Goal: Obtain resource: Download file/media

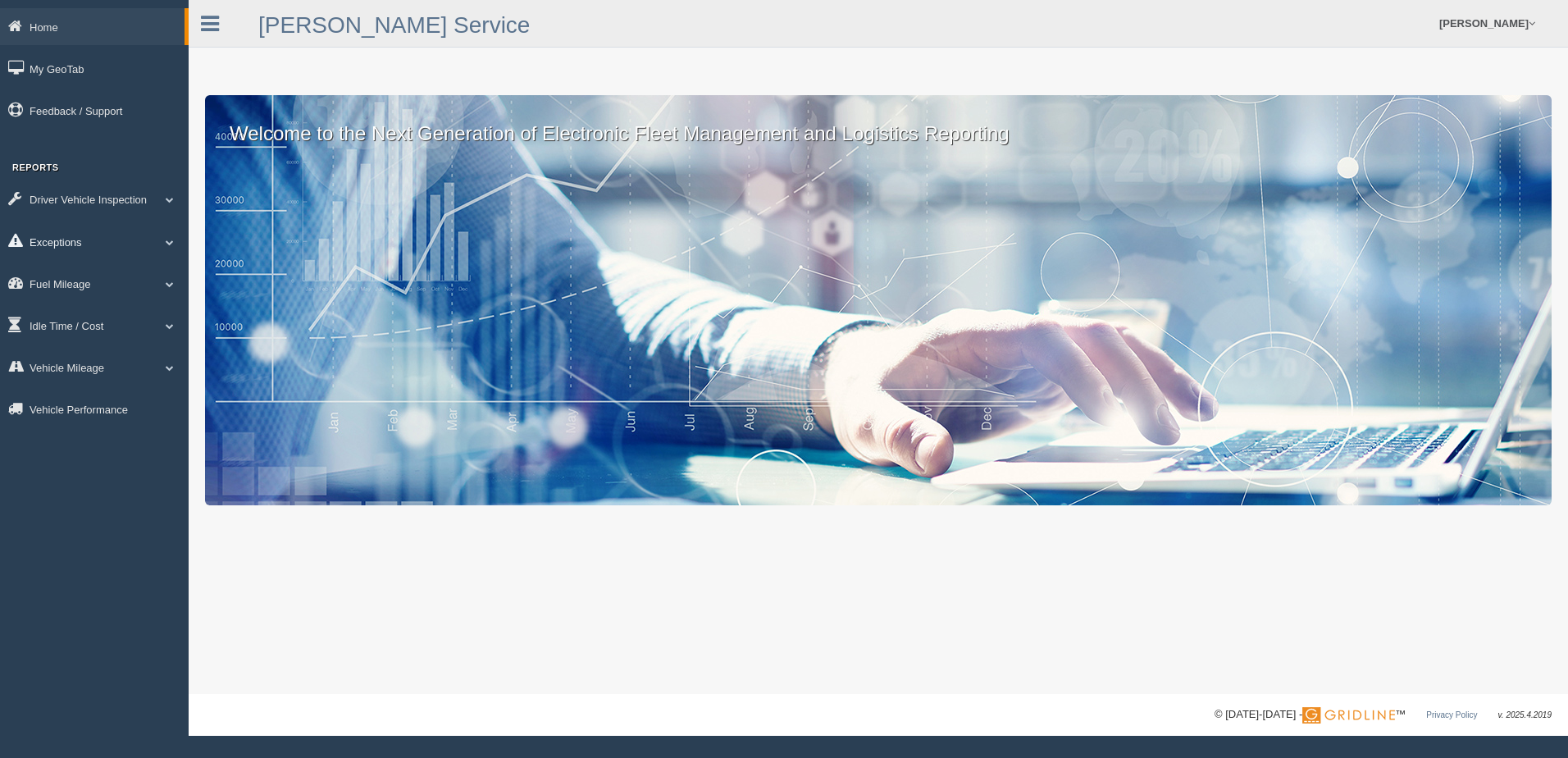
click at [65, 239] on link "Exceptions" at bounding box center [94, 241] width 188 height 37
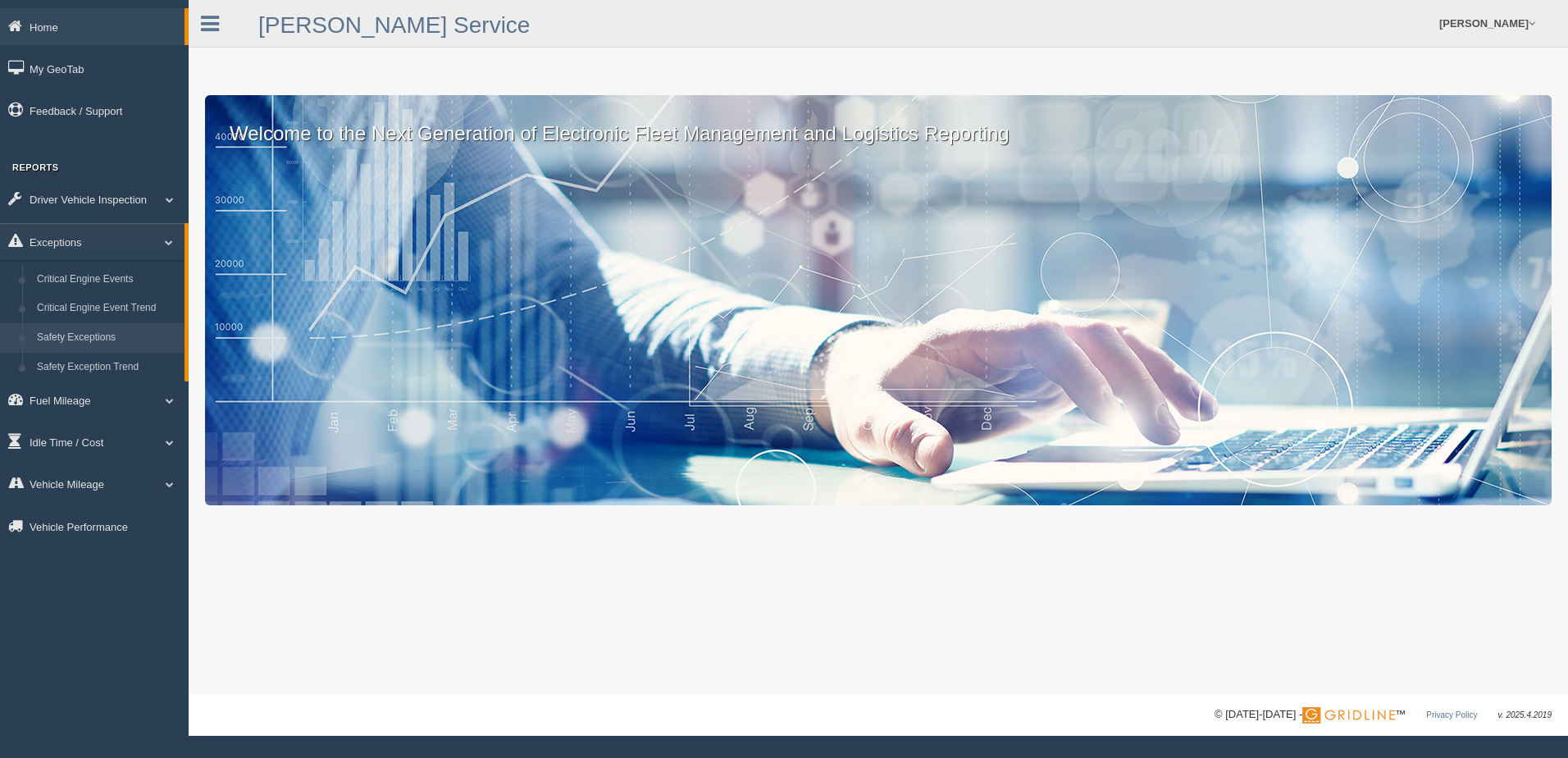
click at [62, 333] on link "Safety Exceptions" at bounding box center [106, 338] width 155 height 29
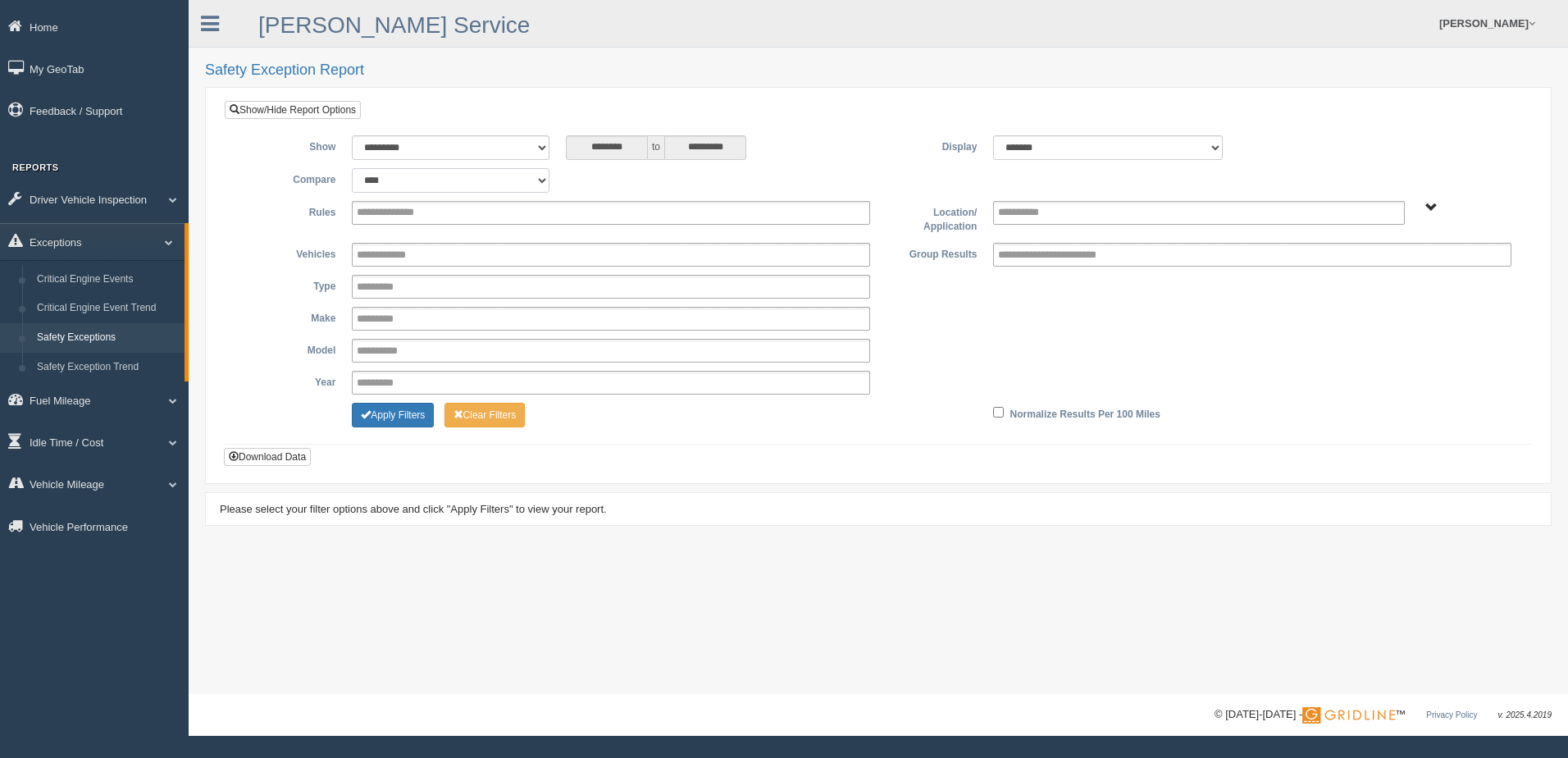
click at [541, 180] on select "**********" at bounding box center [450, 180] width 198 height 24
select select "**********"
click at [352, 168] on select "**********" at bounding box center [450, 180] width 198 height 24
type input "*********"
type input "********"
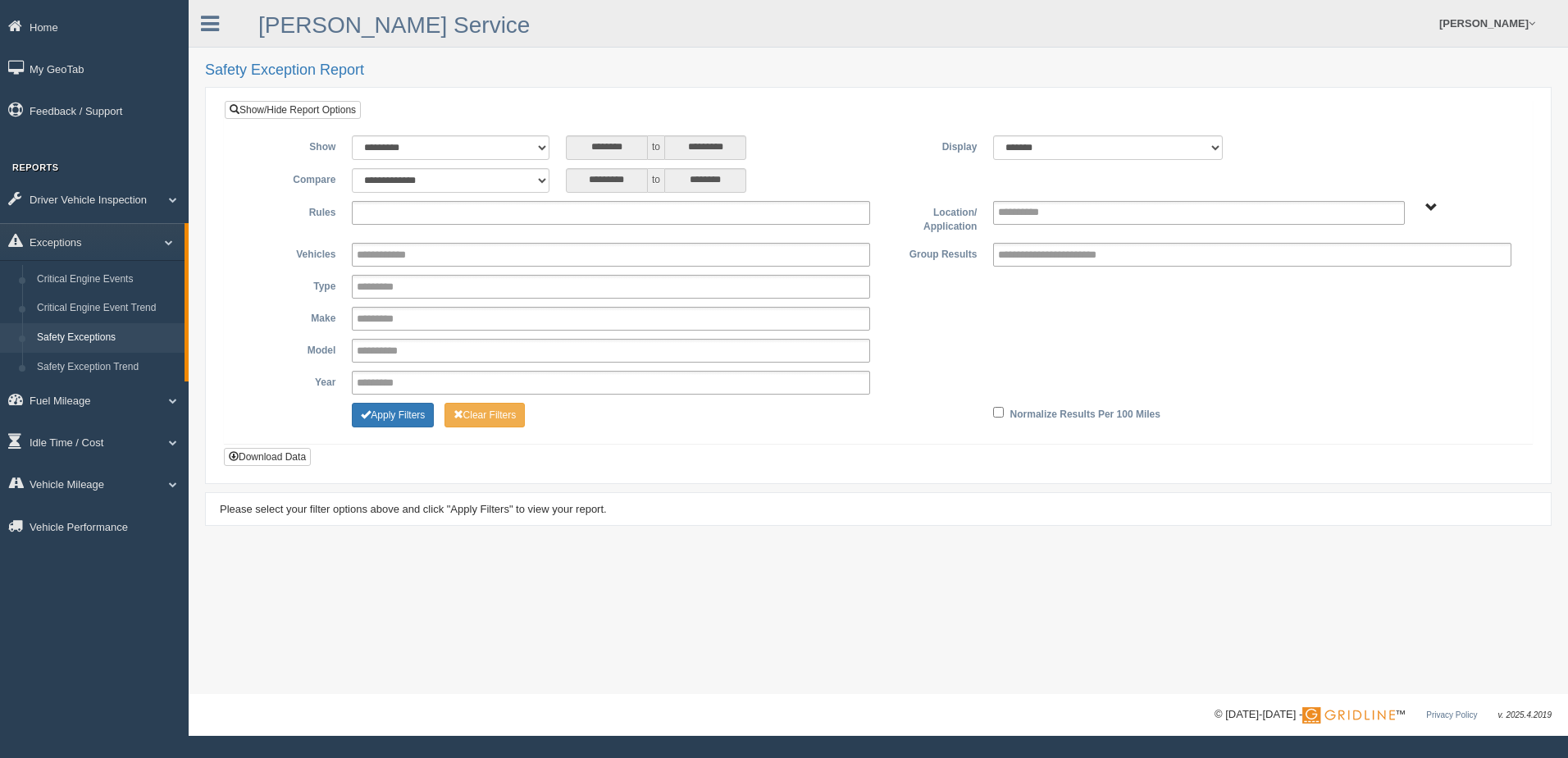
click at [679, 209] on ul at bounding box center [610, 213] width 518 height 23
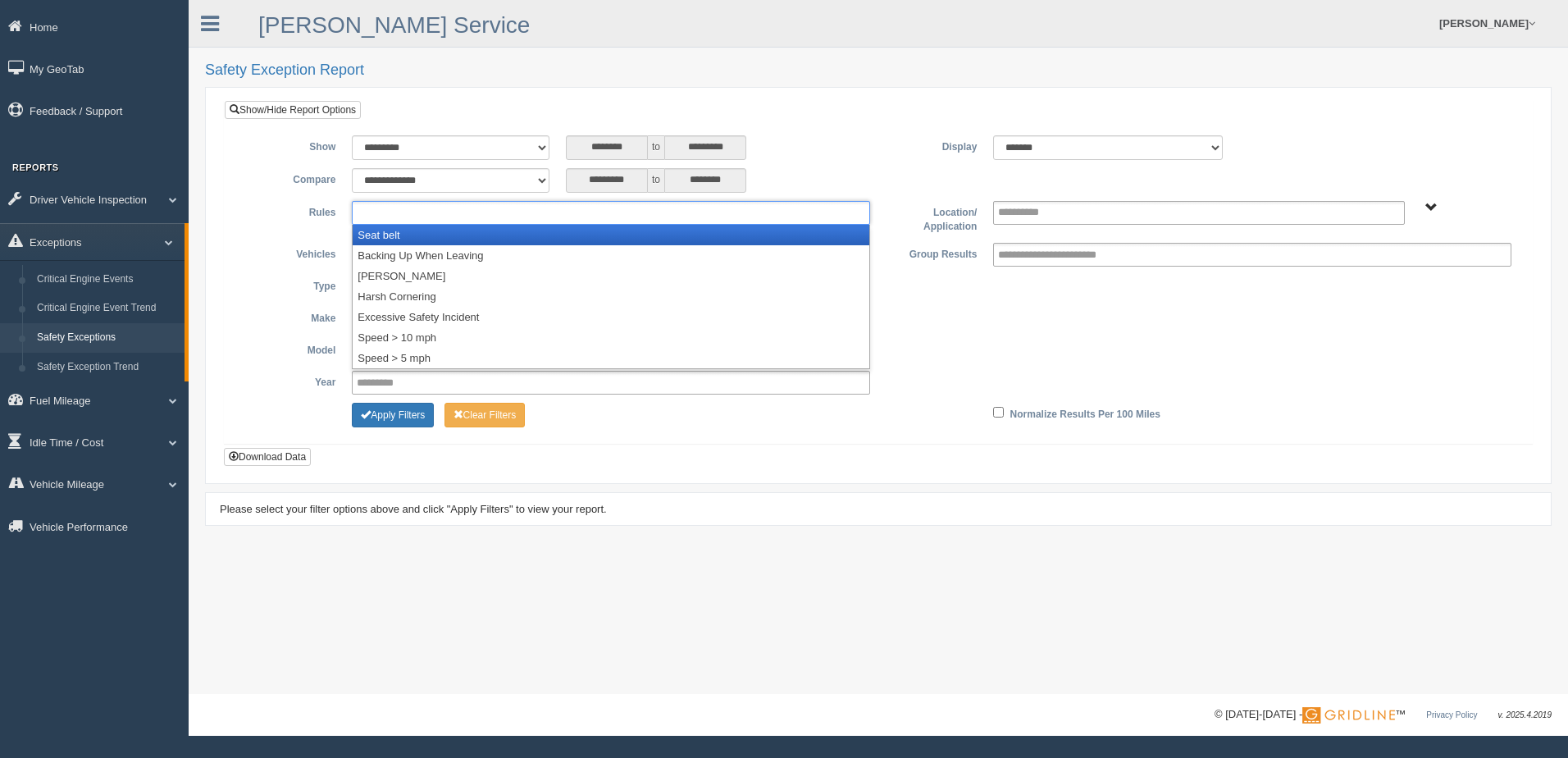
click at [412, 235] on li "Seat belt" at bounding box center [610, 235] width 517 height 20
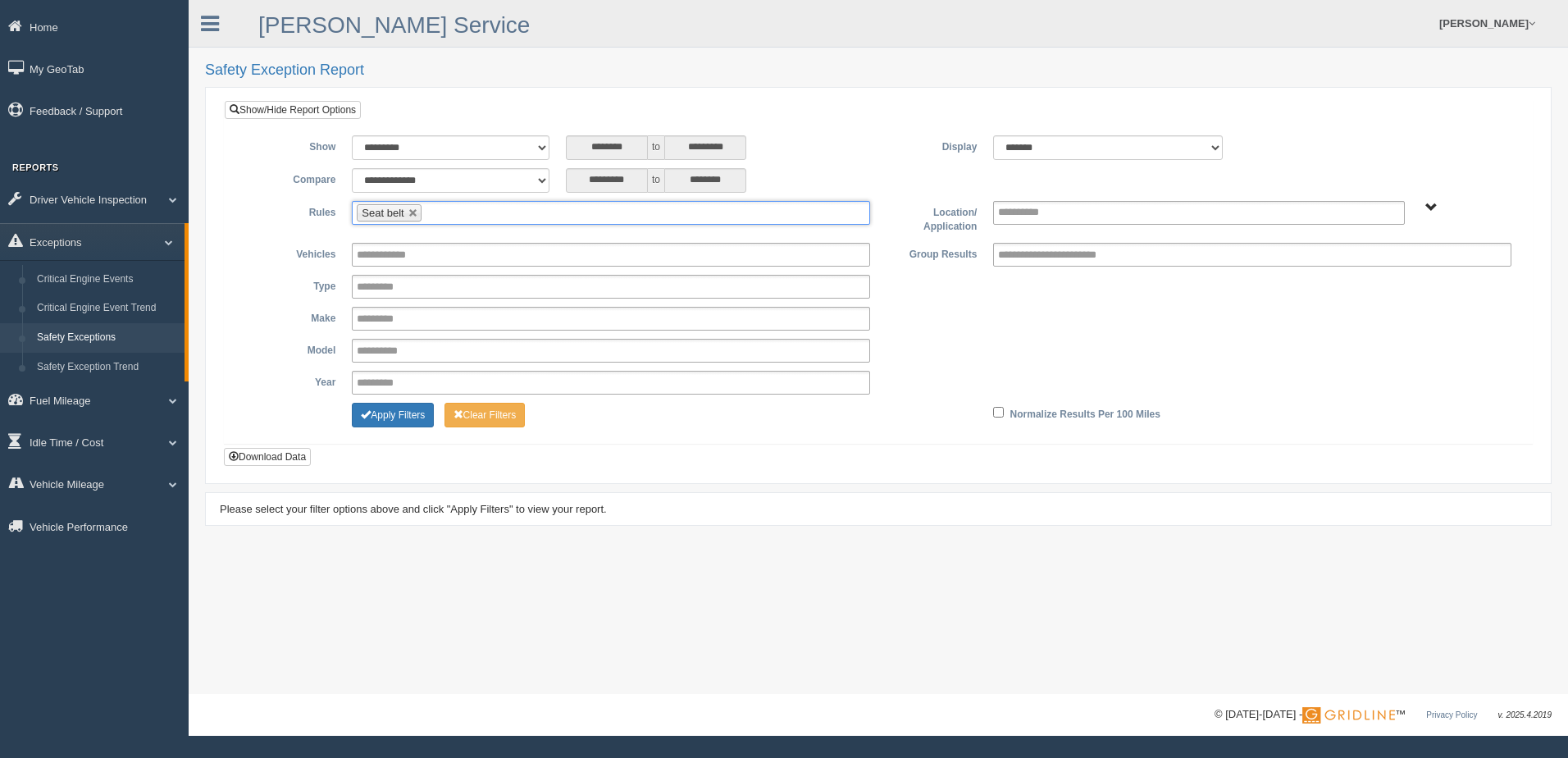
click at [437, 214] on input "text" at bounding box center [435, 213] width 20 height 20
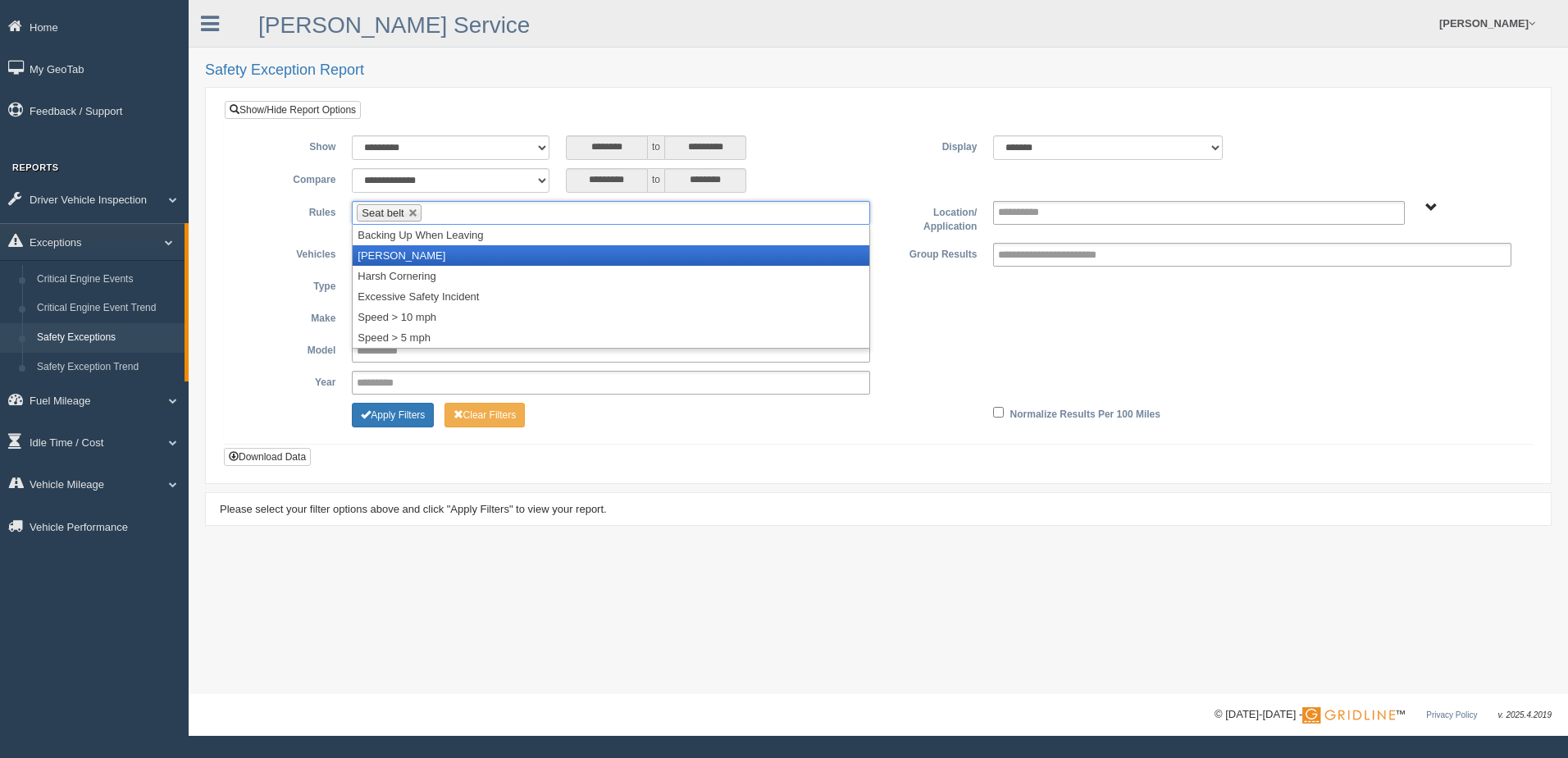
drag, startPoint x: 428, startPoint y: 253, endPoint x: 485, endPoint y: 229, distance: 61.8
click at [429, 253] on li "[PERSON_NAME]" at bounding box center [610, 255] width 517 height 20
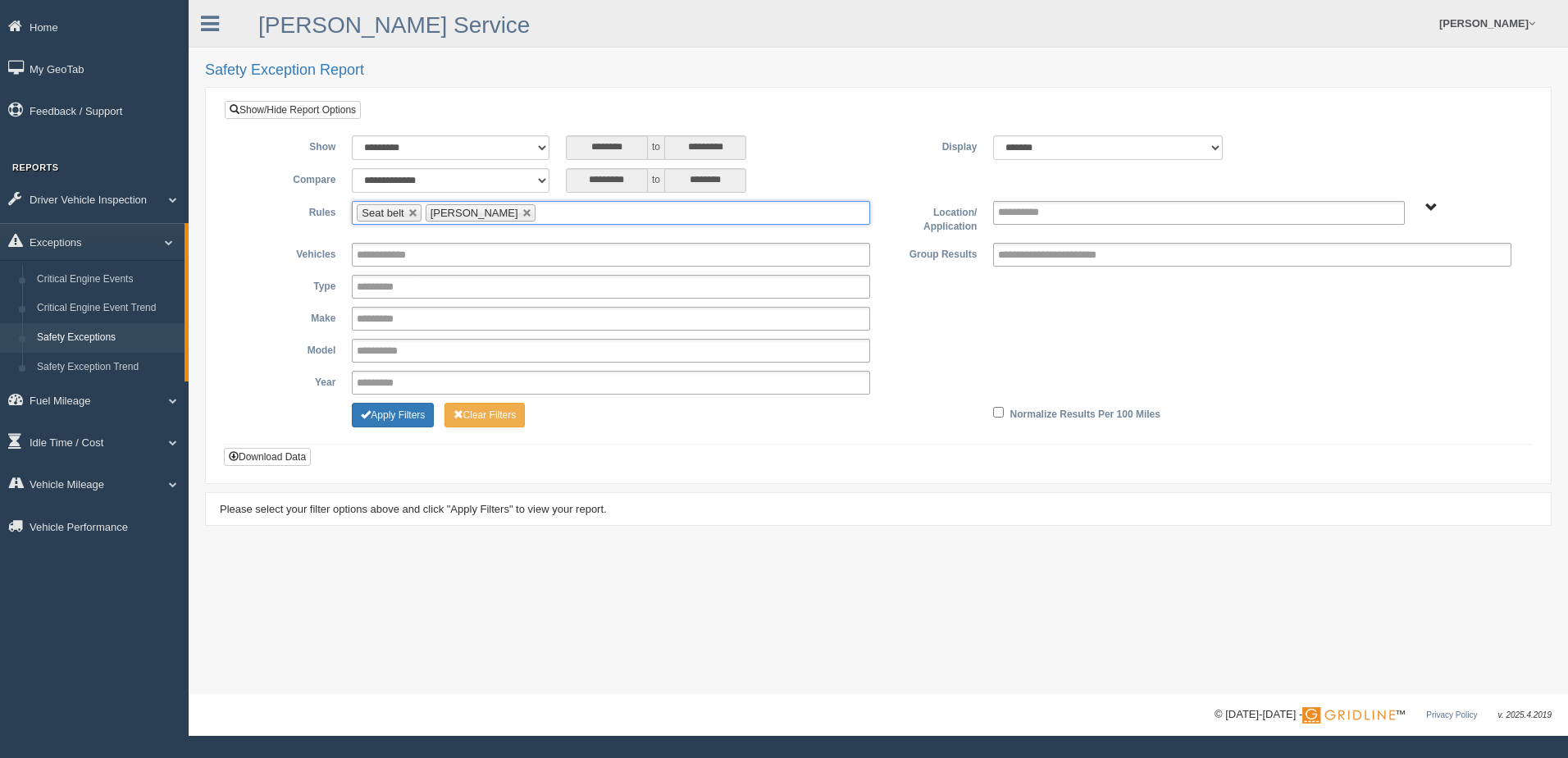
click at [547, 213] on ul "Seat belt Harsh Braking" at bounding box center [610, 213] width 518 height 23
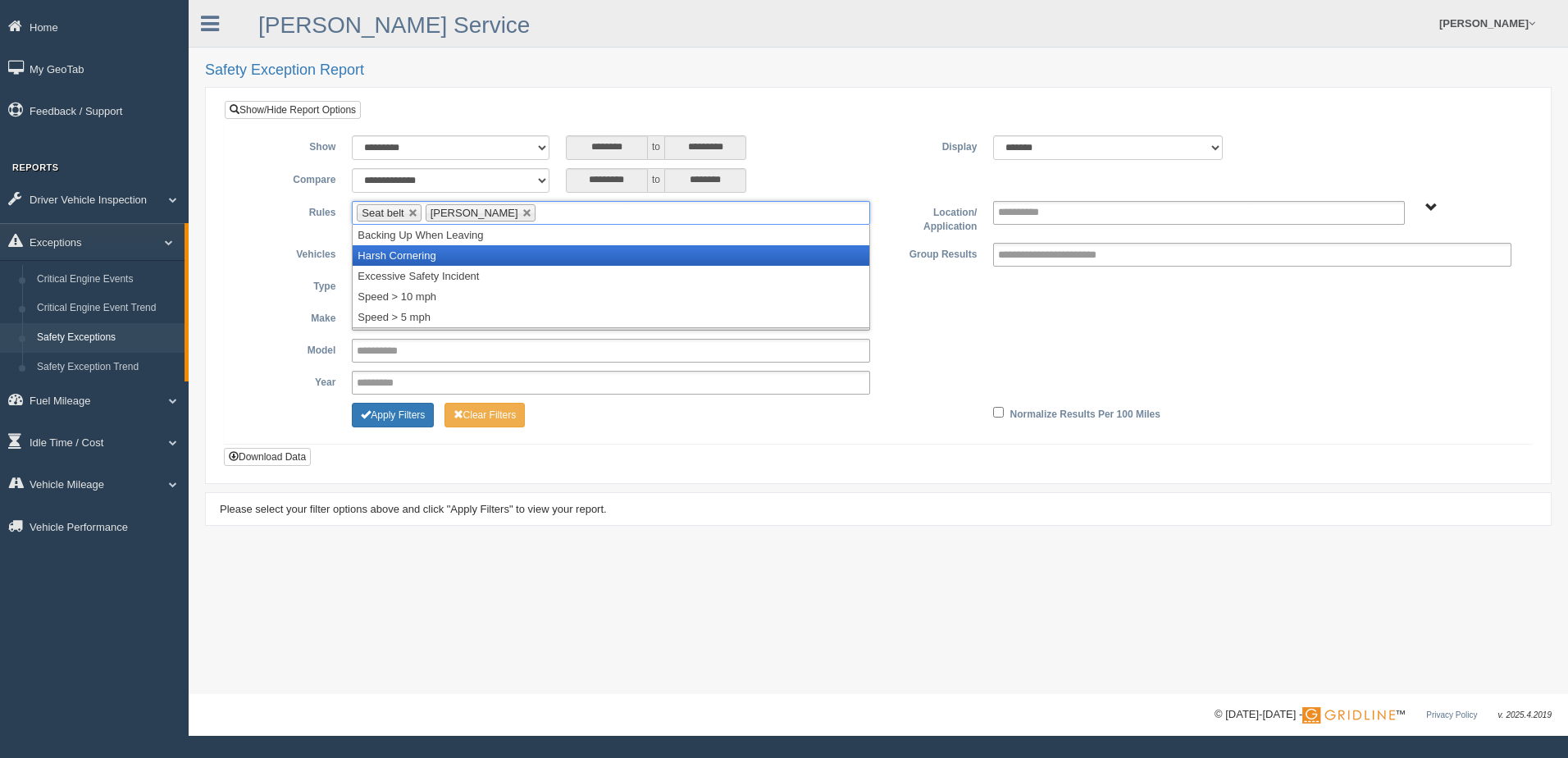
click at [455, 262] on li "Harsh Cornering" at bounding box center [610, 255] width 517 height 20
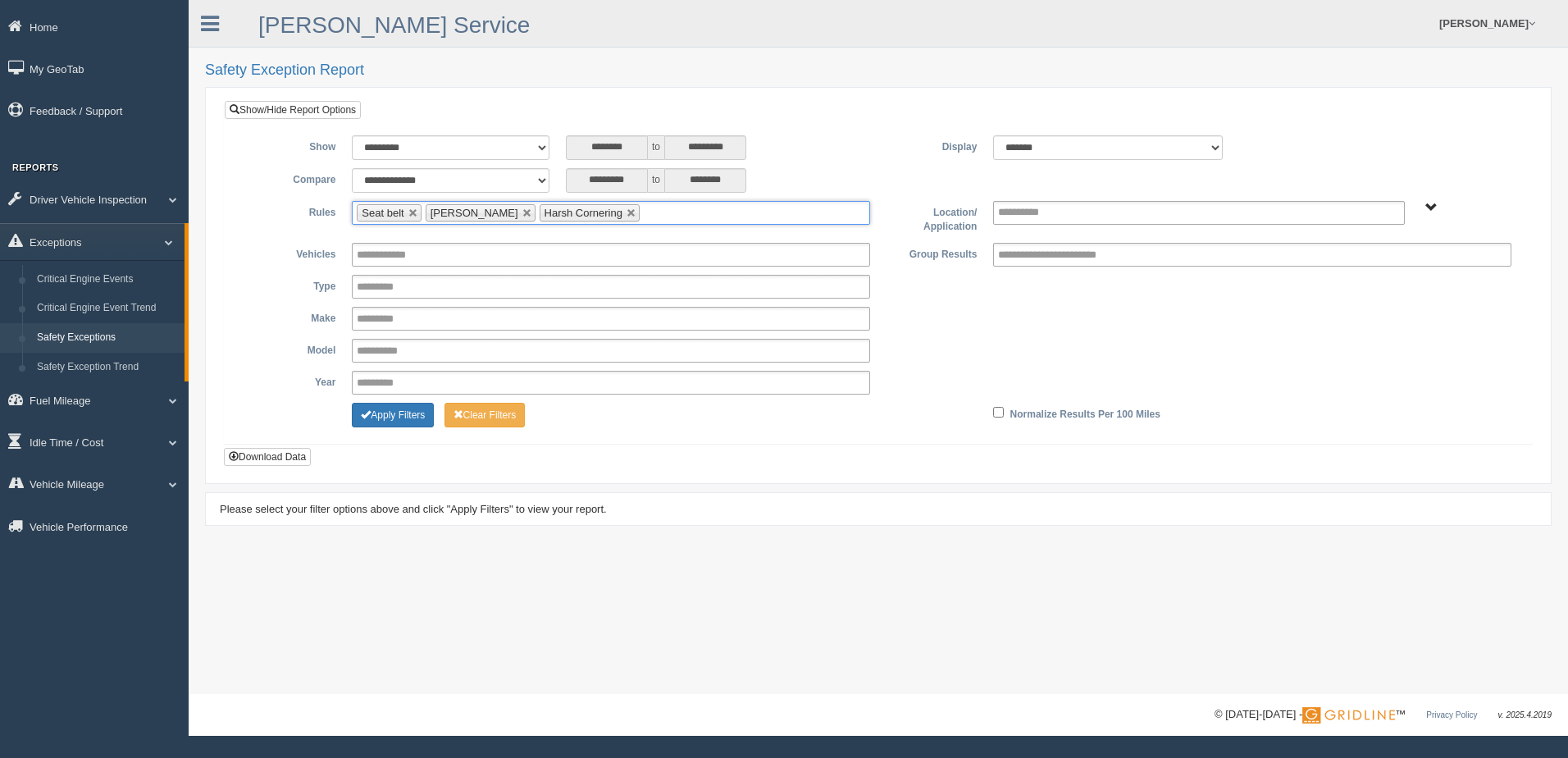
click at [650, 211] on ul "Seat belt Harsh Braking Harsh Cornering" at bounding box center [610, 213] width 518 height 23
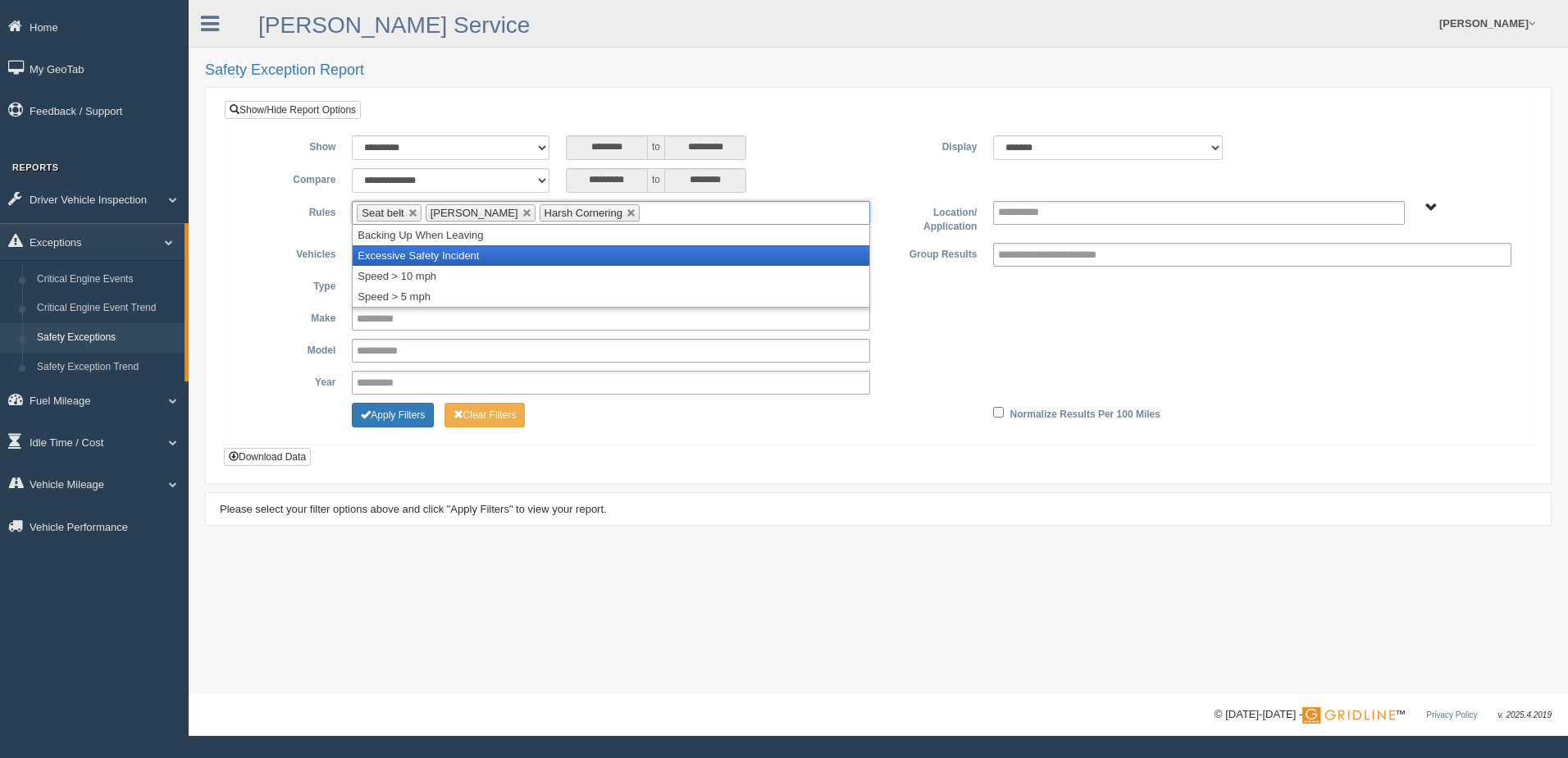
click at [496, 261] on li "Excessive Safety Incident" at bounding box center [610, 255] width 517 height 20
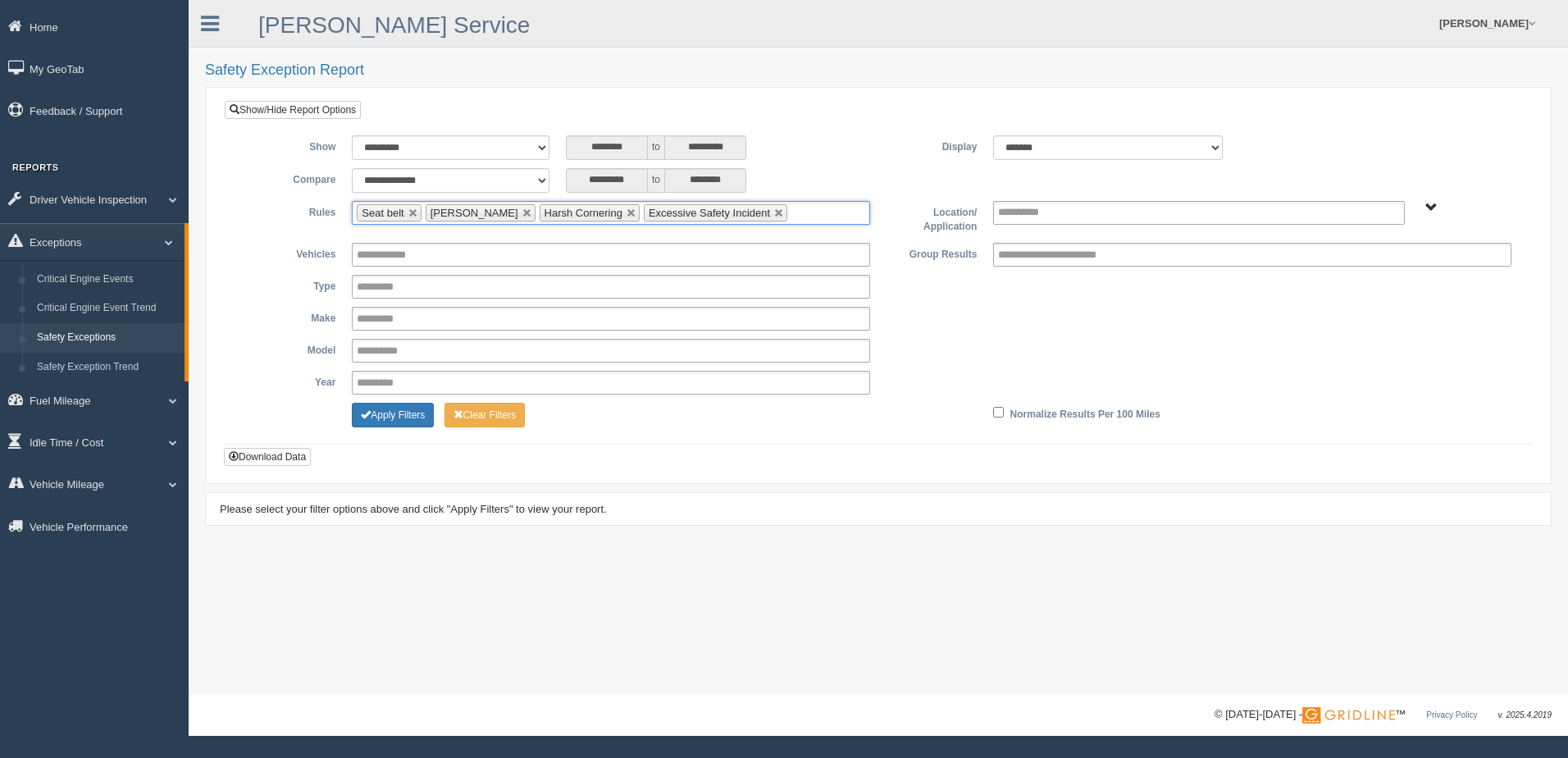
click at [799, 205] on ul "Seat belt Harsh Braking Harsh Cornering Excessive Safety Incident" at bounding box center [610, 213] width 518 height 23
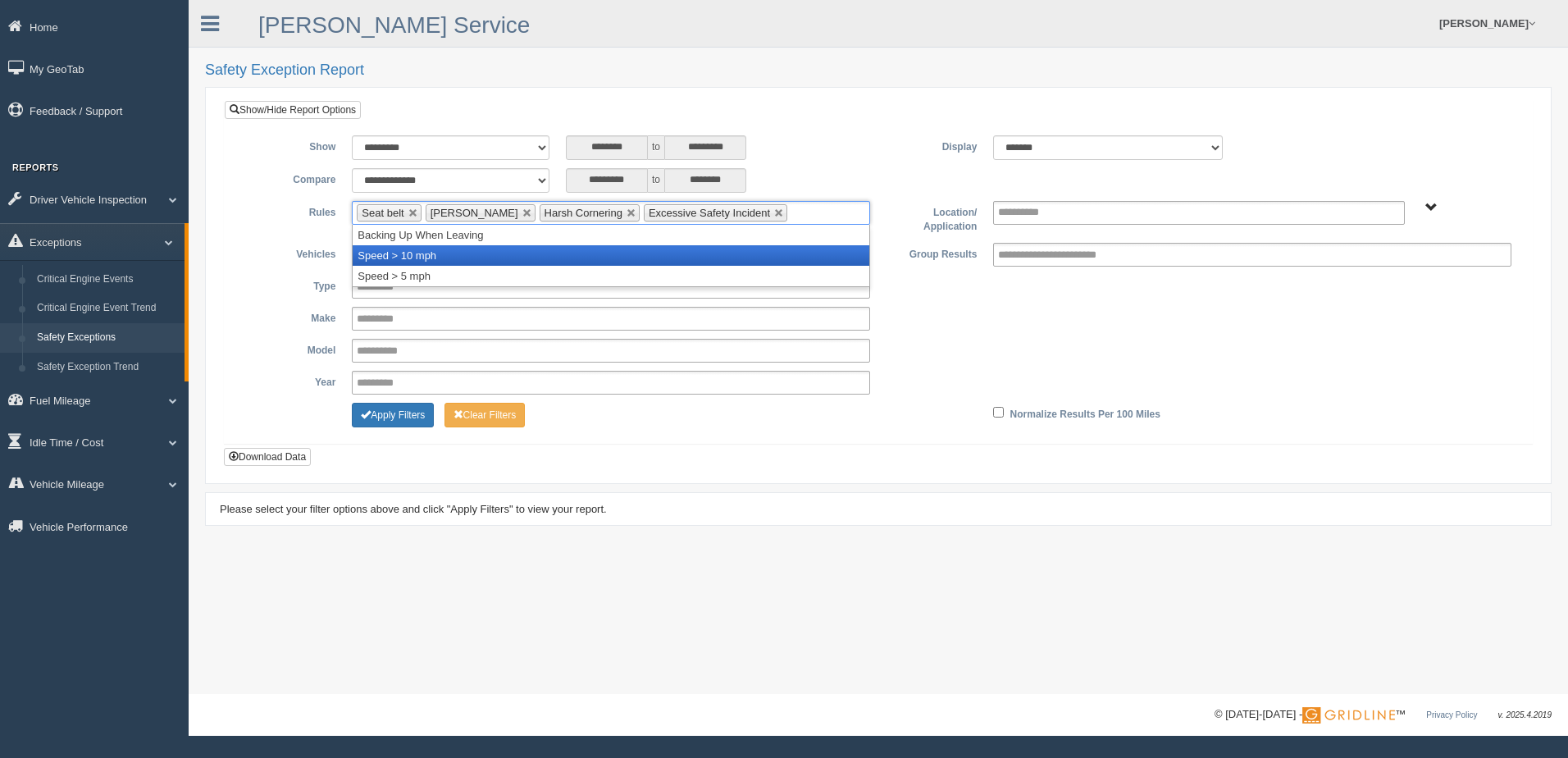
click at [496, 257] on li "Speed > 10 mph" at bounding box center [610, 255] width 517 height 20
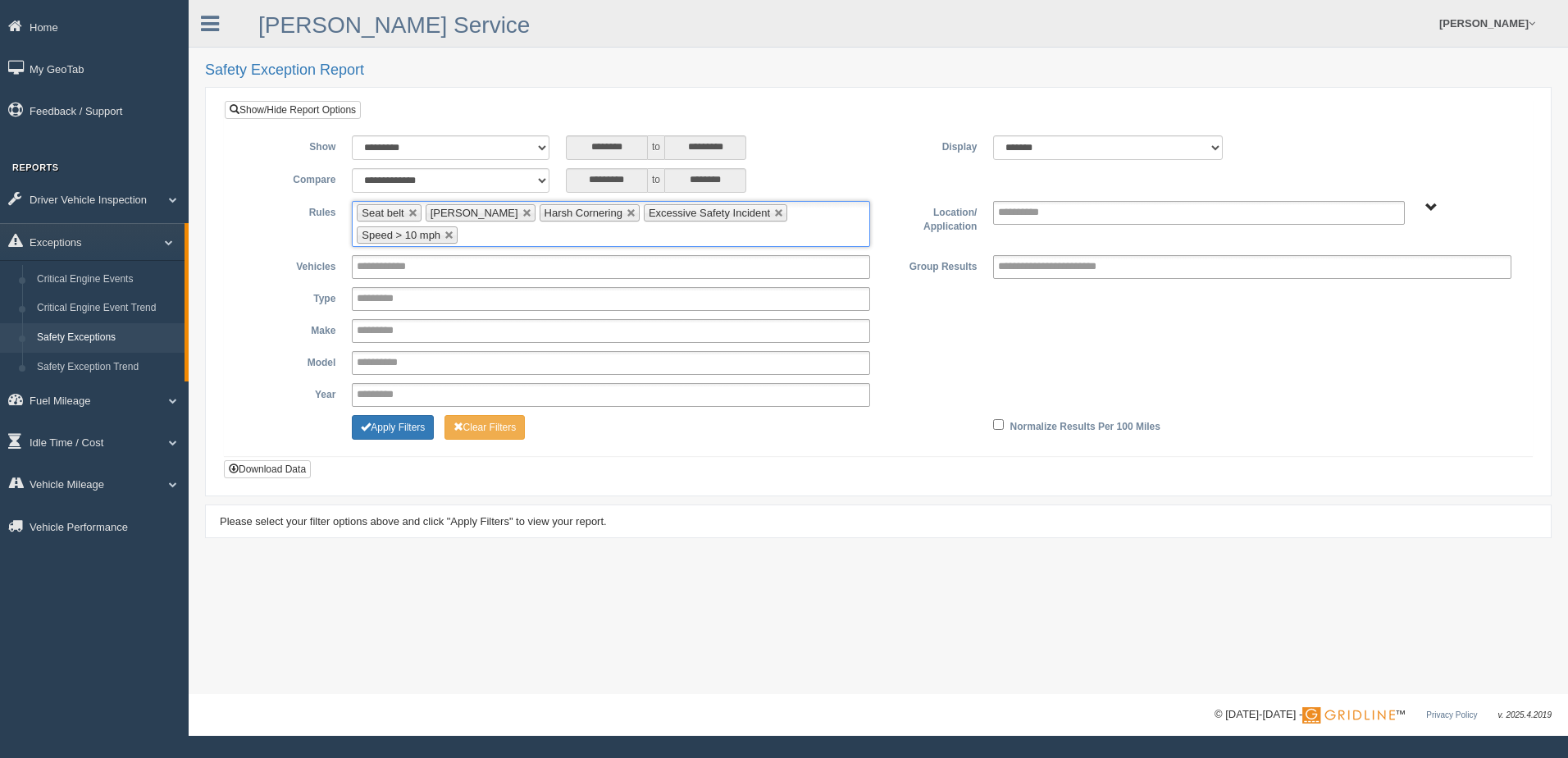
click at [779, 220] on ul "Seat belt Harsh Braking Harsh Cornering Excessive Safety Incident Speed > 10 mph" at bounding box center [610, 224] width 518 height 46
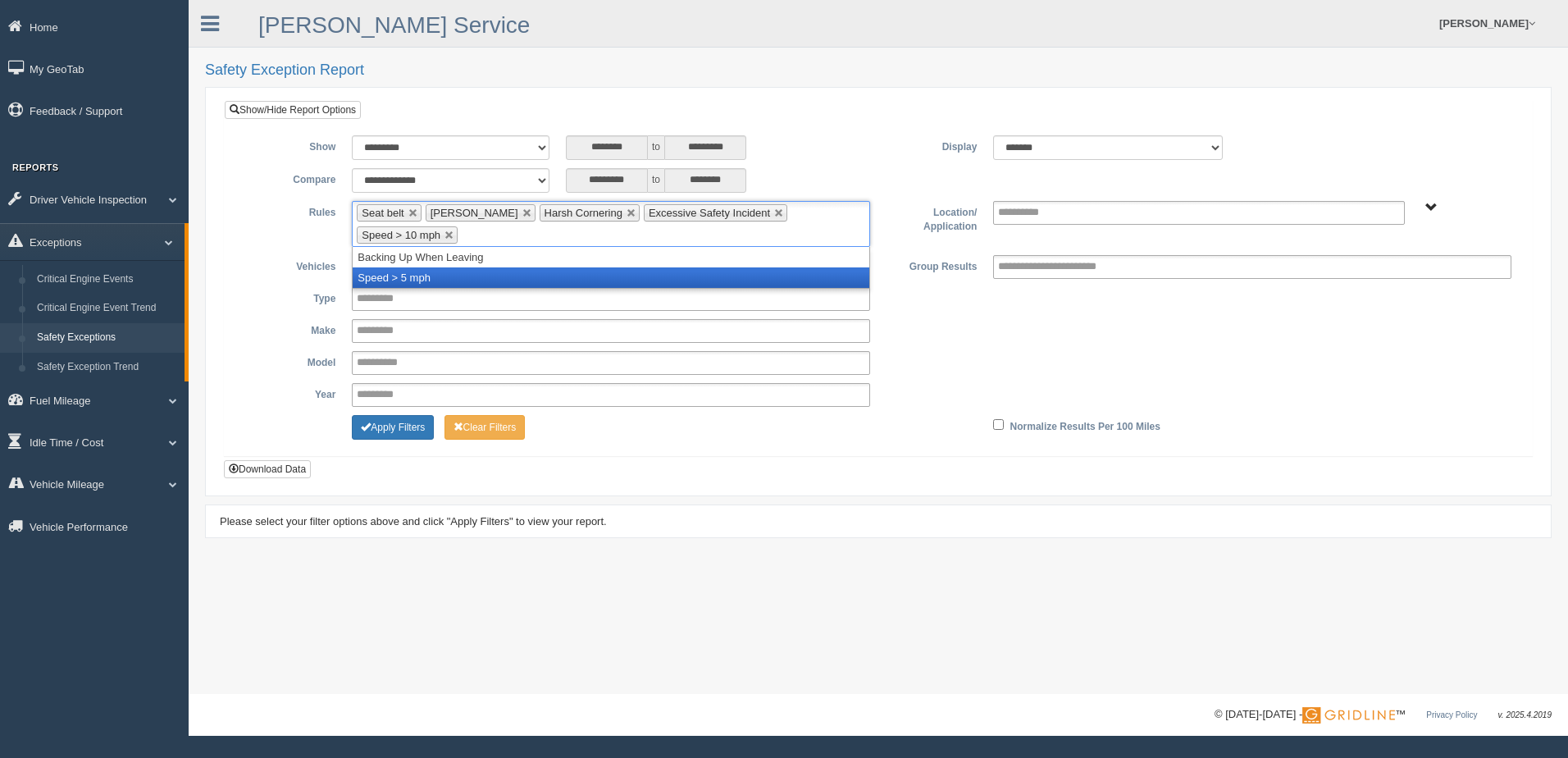
click at [504, 273] on li "Speed > 5 mph" at bounding box center [610, 277] width 517 height 20
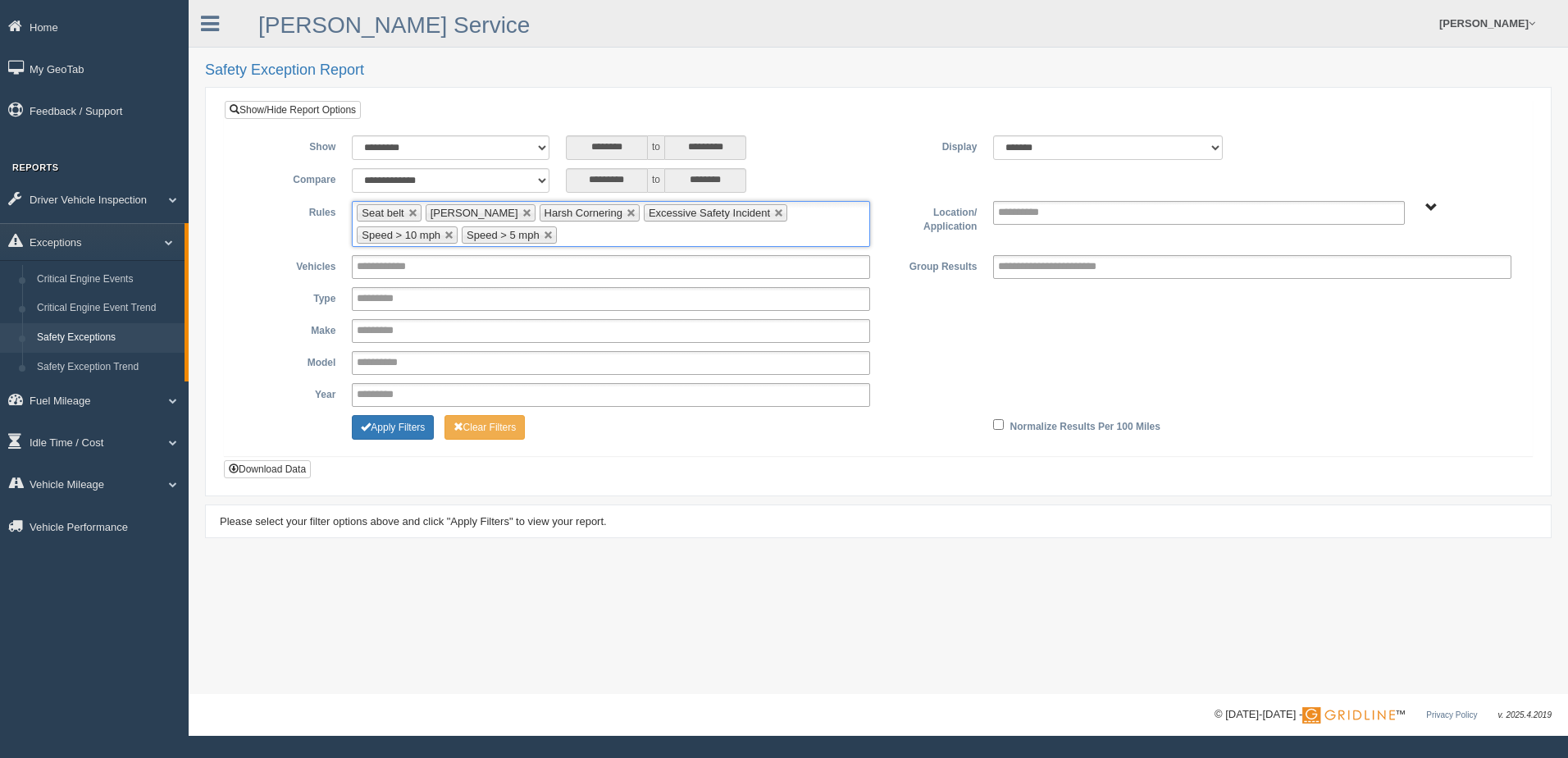
click at [1432, 205] on span "B. Vehicle Class C. Emergency Response WTS-10-00 WTS-10-00 Mgr Vehicles WTS-15-…" at bounding box center [1431, 208] width 13 height 13
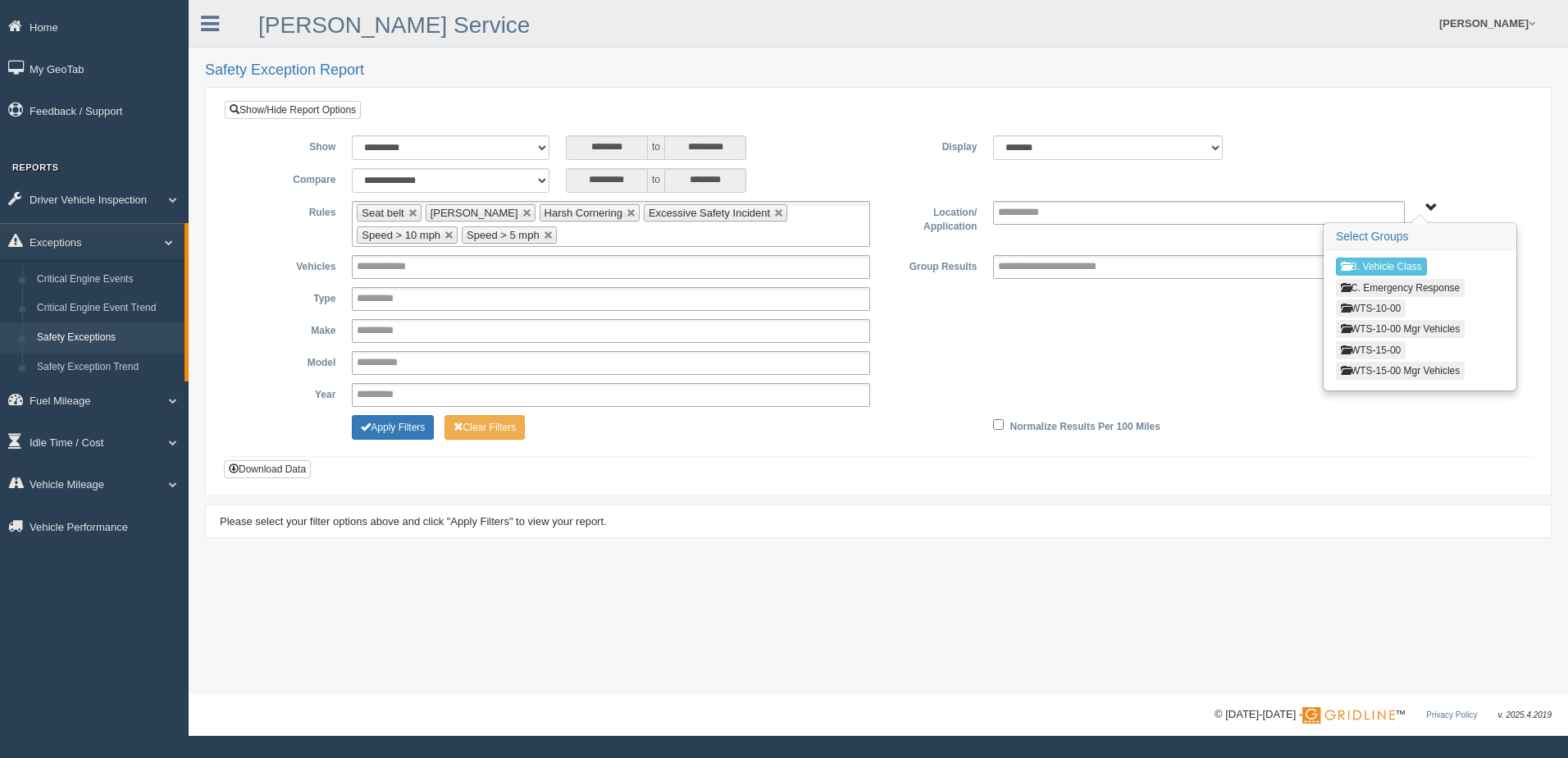
click at [1366, 311] on button "WTS-10-00" at bounding box center [1370, 308] width 69 height 18
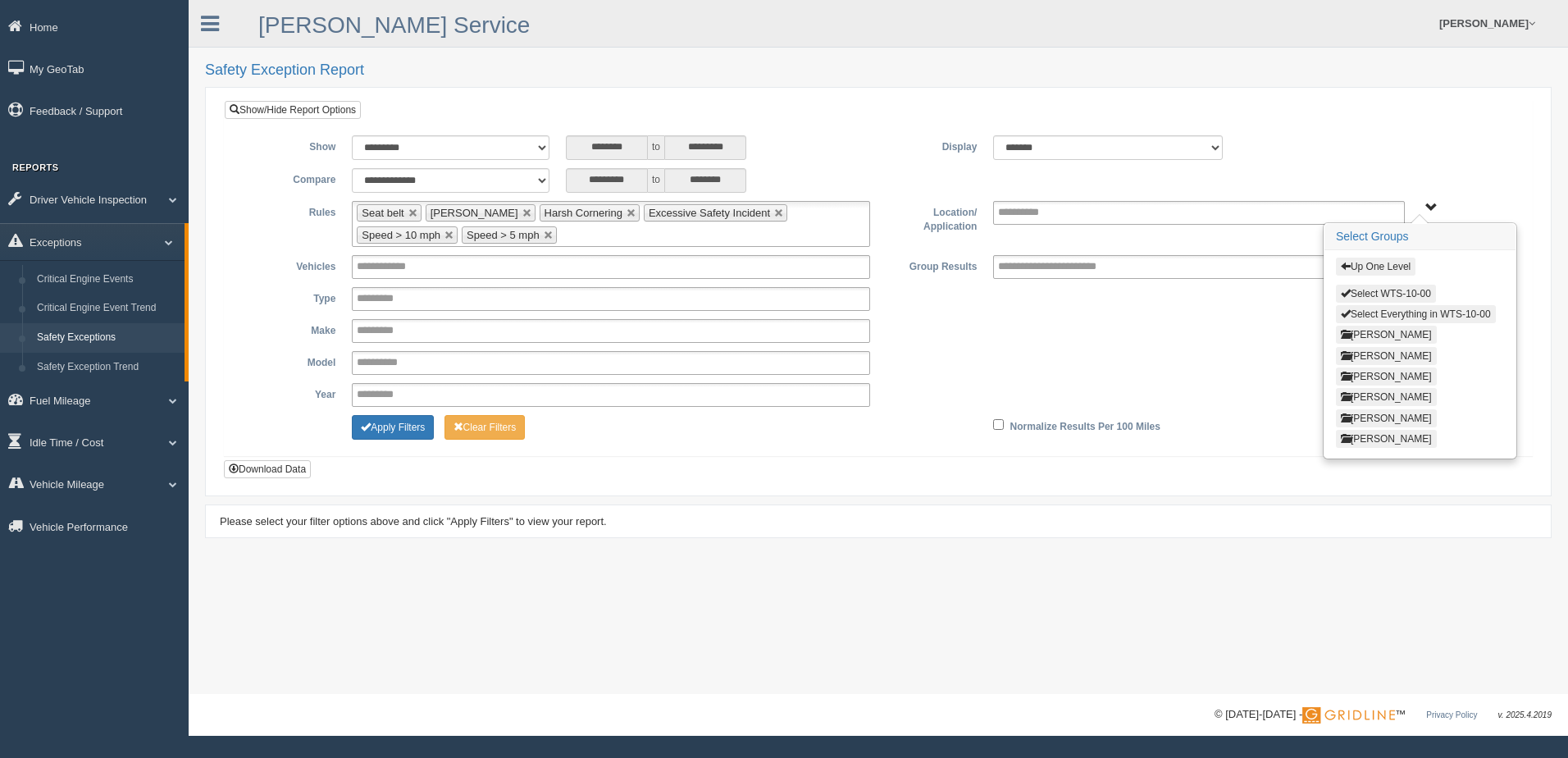
click at [1367, 311] on button "Select Everything in WTS-10-00" at bounding box center [1415, 314] width 160 height 18
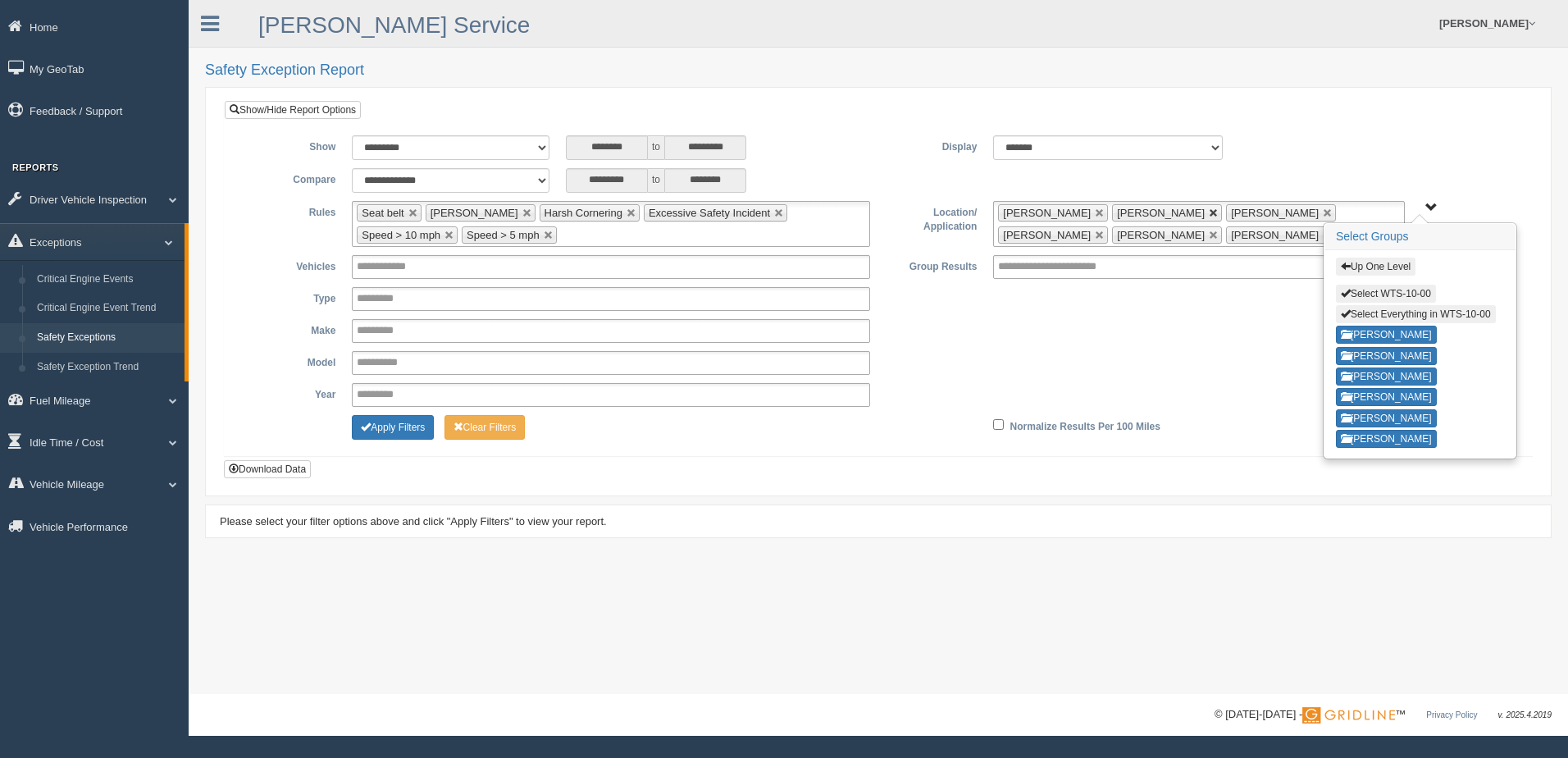
click at [1209, 210] on link at bounding box center [1214, 214] width 10 height 10
click at [1209, 234] on link at bounding box center [1214, 235] width 10 height 10
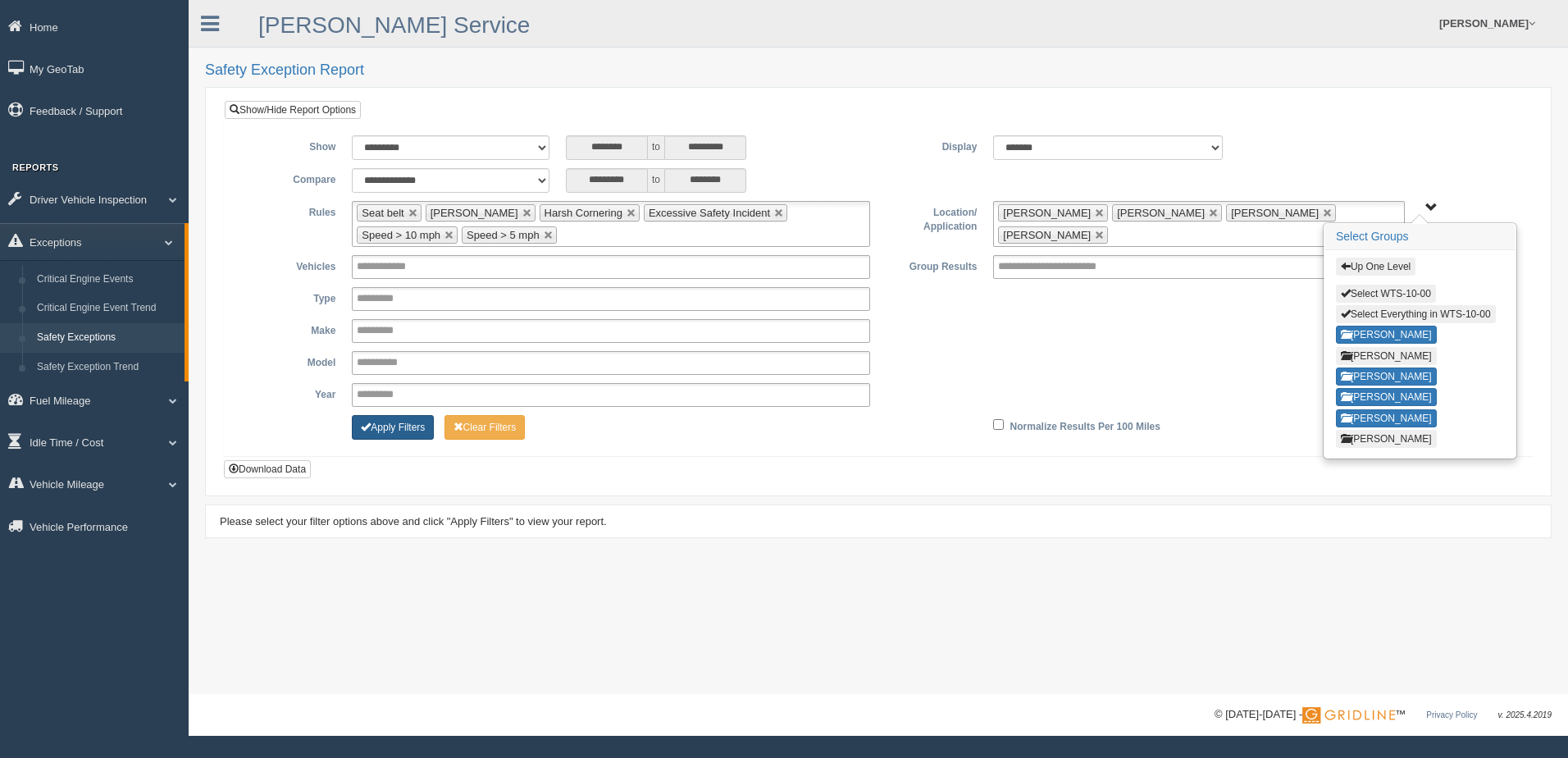
click at [387, 431] on button "Apply Filters" at bounding box center [393, 427] width 82 height 24
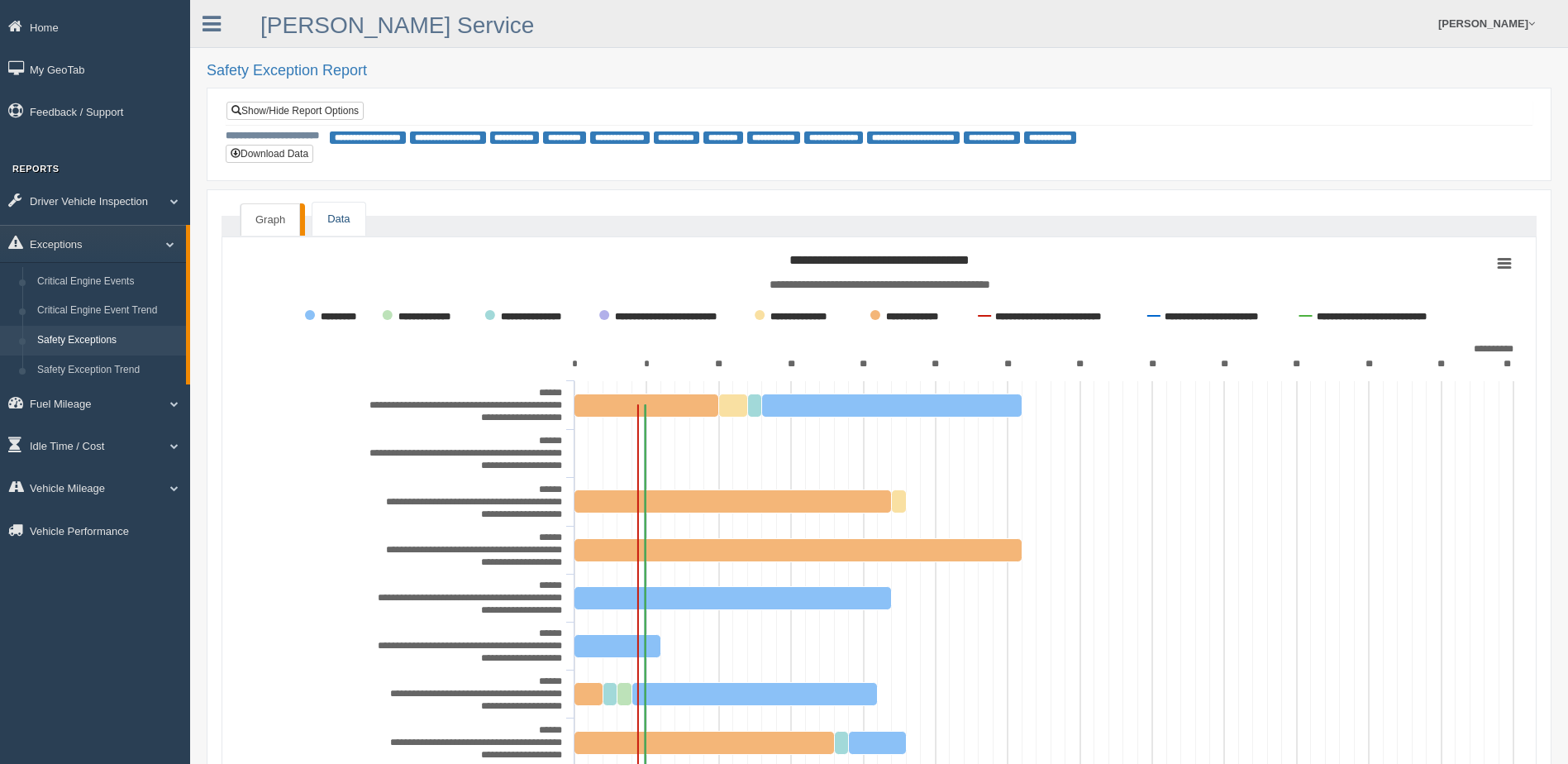
click at [338, 224] on link "Data" at bounding box center [338, 219] width 52 height 34
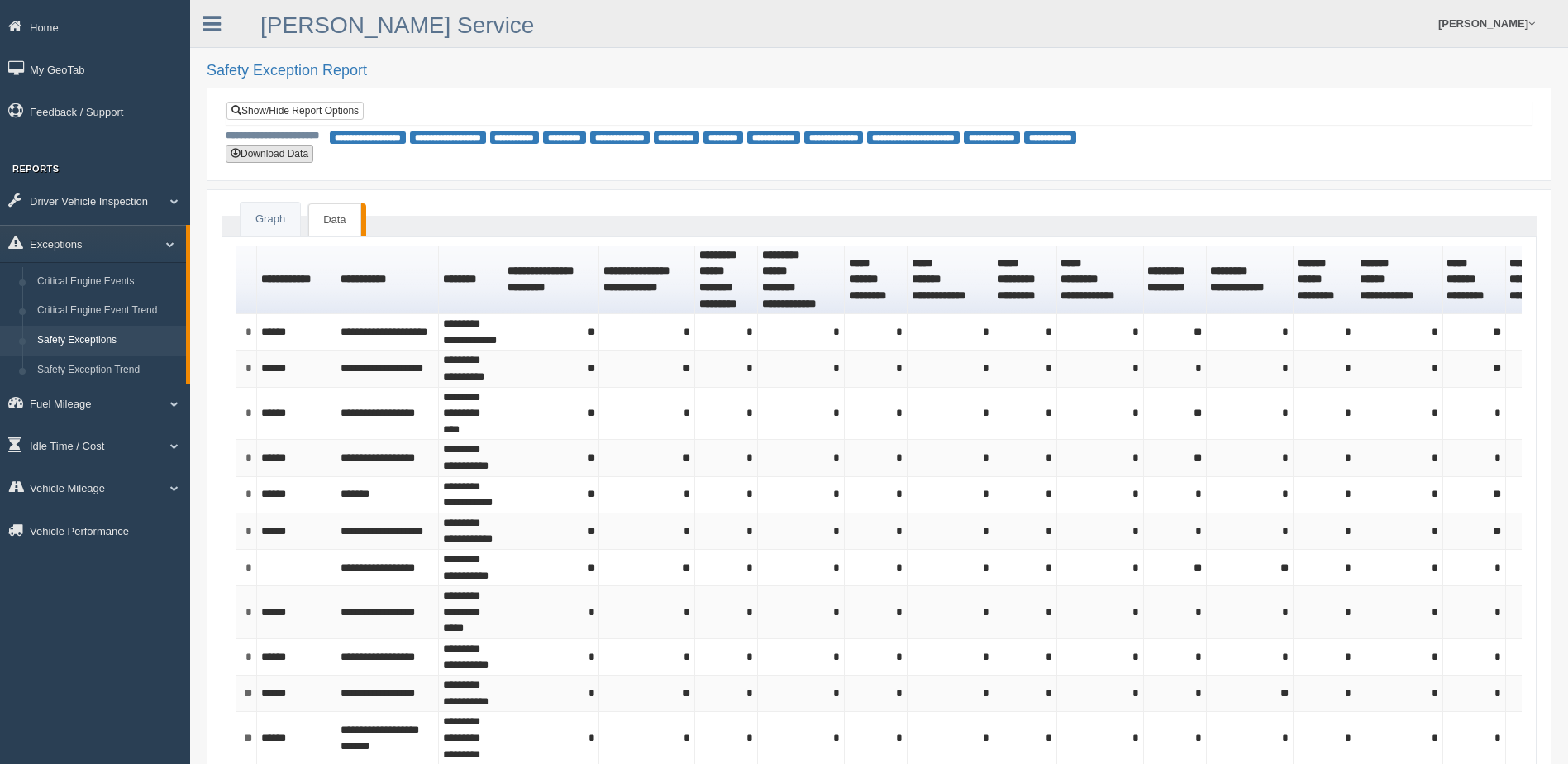
click at [276, 155] on button "Download Data" at bounding box center [269, 154] width 88 height 19
type button "download"
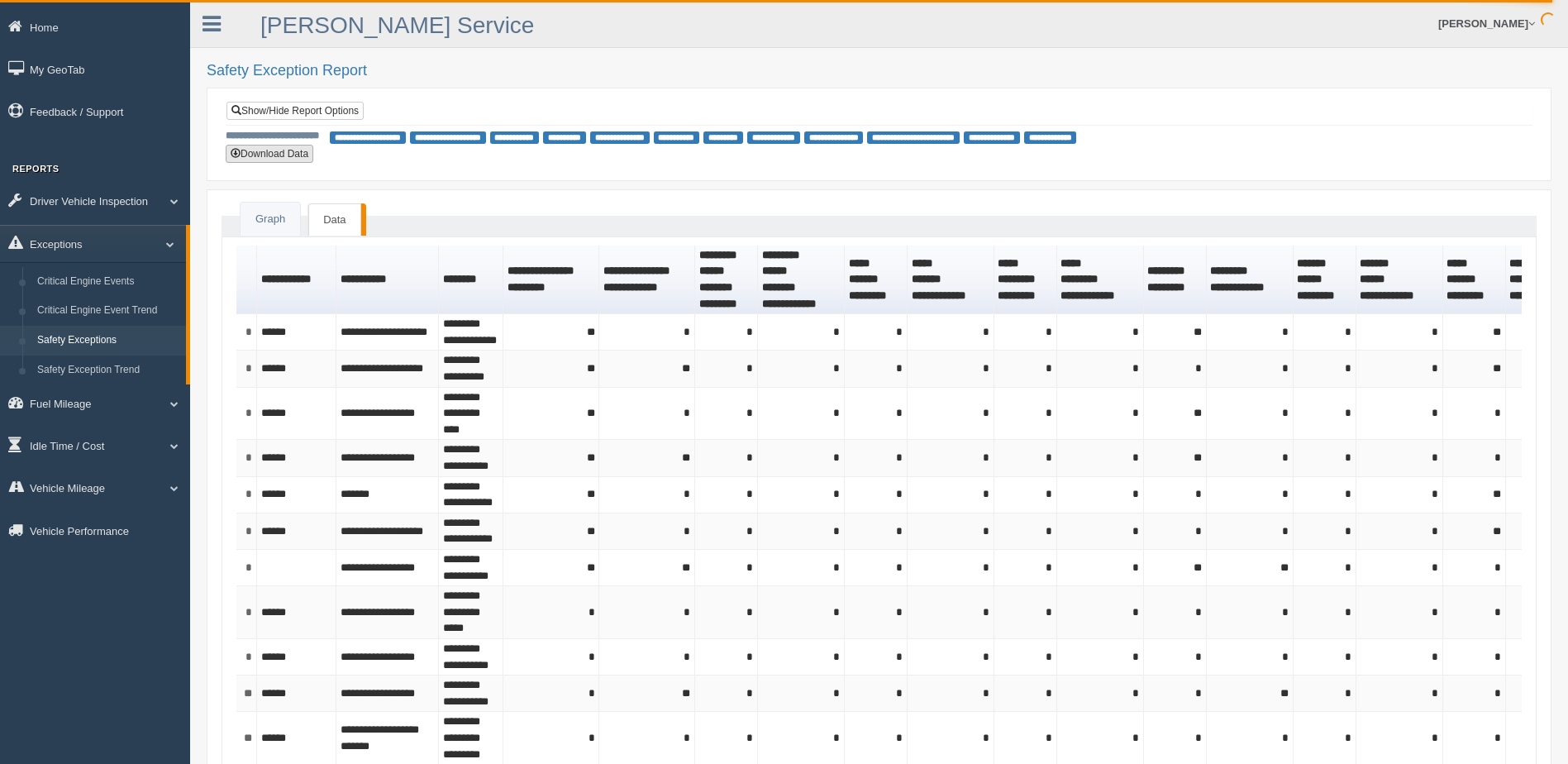
click at [274, 156] on button "Download Data" at bounding box center [269, 154] width 88 height 19
click at [273, 150] on button "Download Data" at bounding box center [269, 154] width 88 height 19
click at [283, 110] on link "Show/Hide Report Options" at bounding box center [295, 111] width 138 height 19
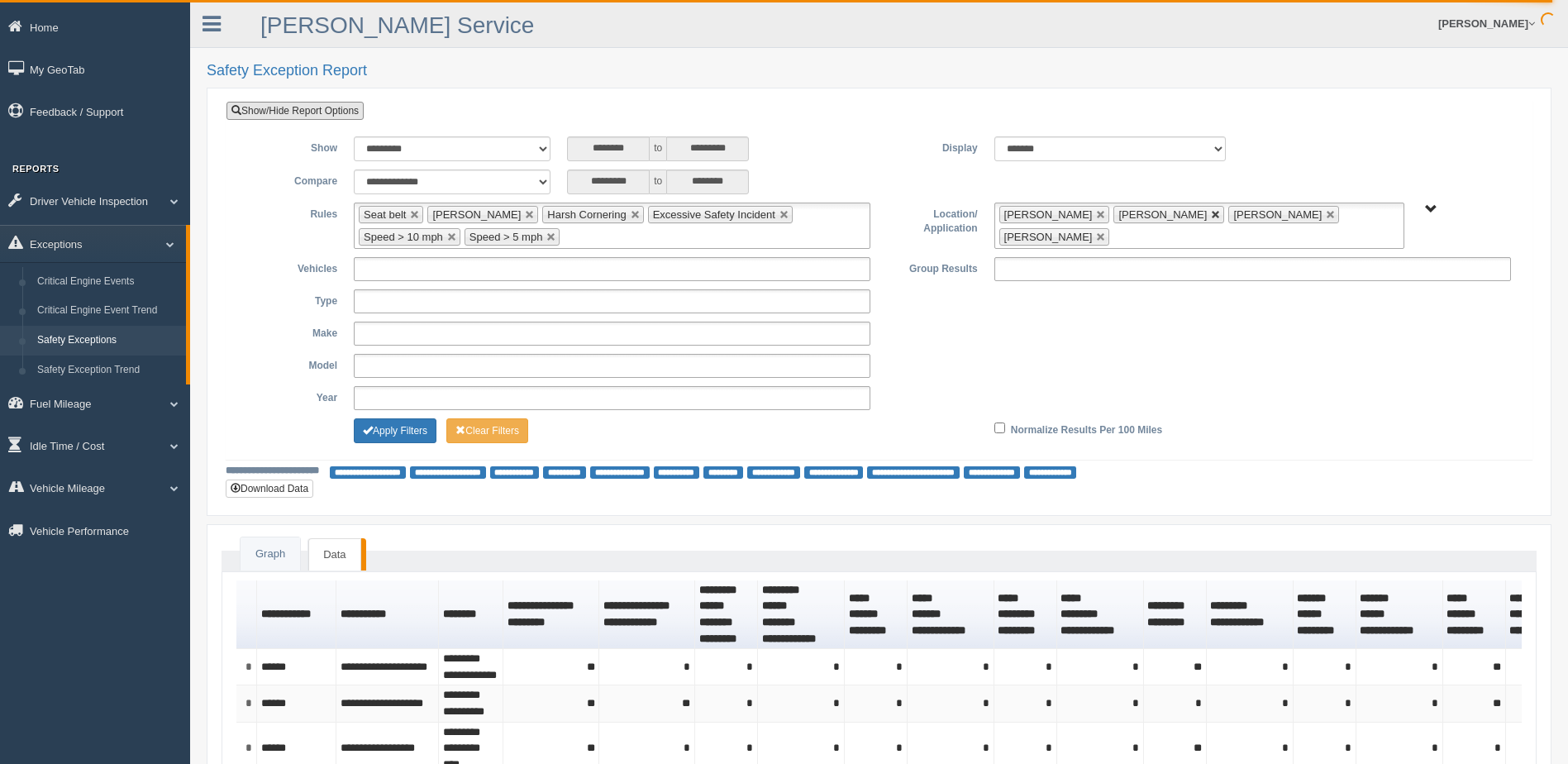
drag, startPoint x: 1157, startPoint y: 213, endPoint x: 1180, endPoint y: 217, distance: 23.3
click at [1211, 213] on link at bounding box center [1216, 215] width 10 height 10
click at [1211, 212] on link at bounding box center [1216, 215] width 10 height 10
drag, startPoint x: 1190, startPoint y: 213, endPoint x: 1129, endPoint y: 212, distance: 61.0
click at [1211, 213] on link at bounding box center [1216, 215] width 10 height 10
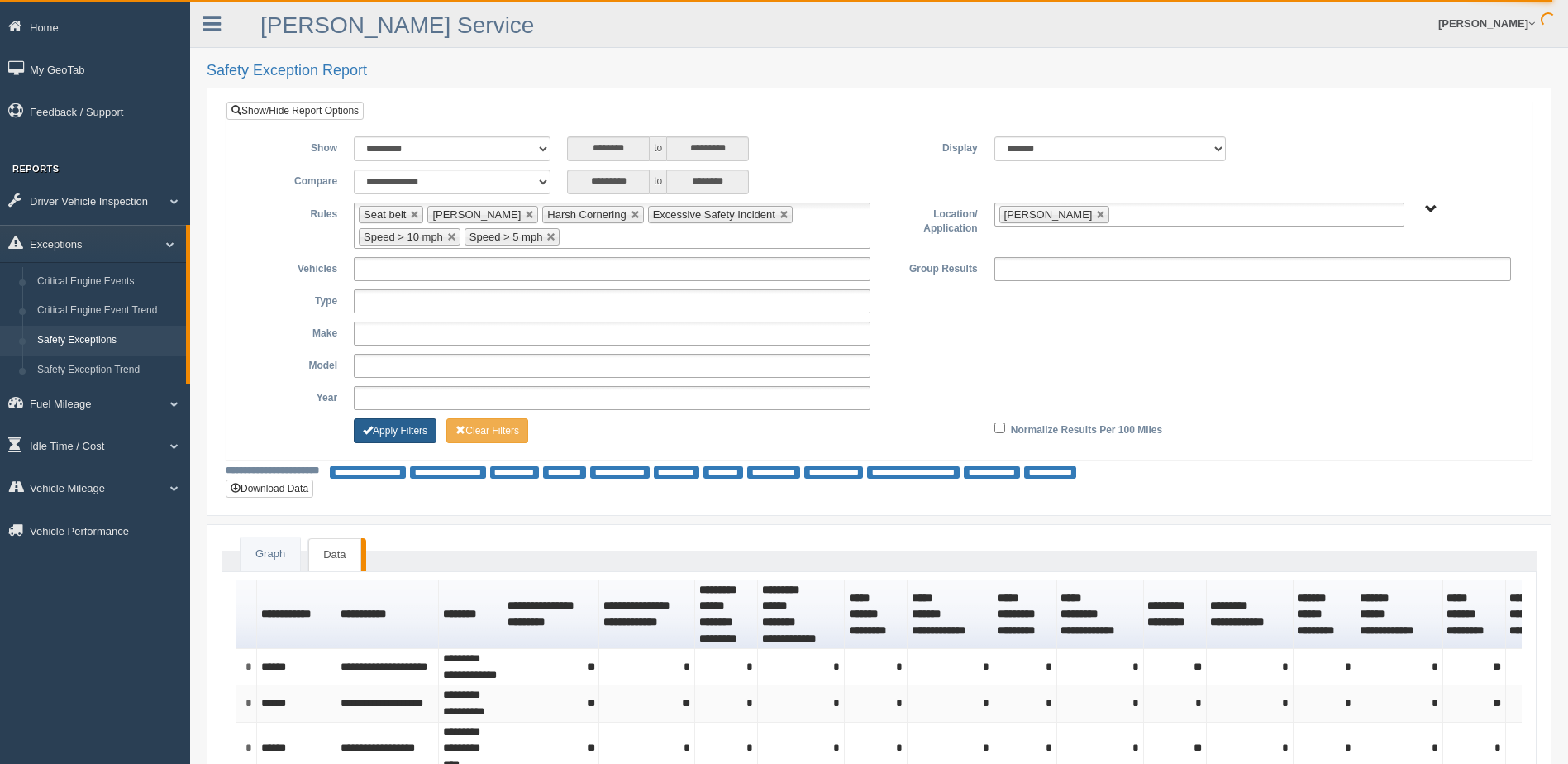
click at [427, 424] on button "Apply Filters" at bounding box center [395, 431] width 83 height 24
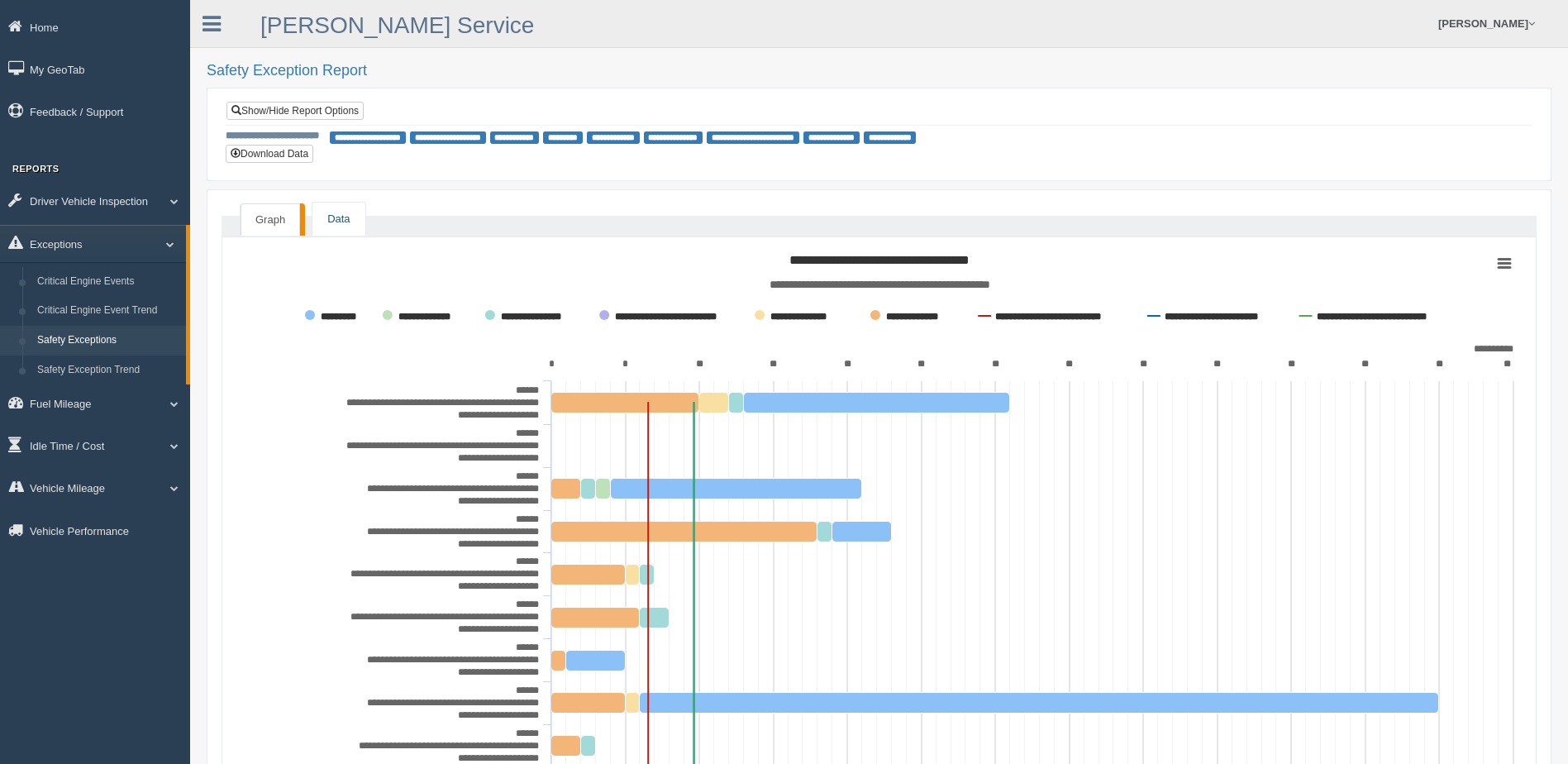
drag, startPoint x: 327, startPoint y: 219, endPoint x: 290, endPoint y: 198, distance: 42.5
click at [324, 219] on link "Data" at bounding box center [338, 219] width 52 height 34
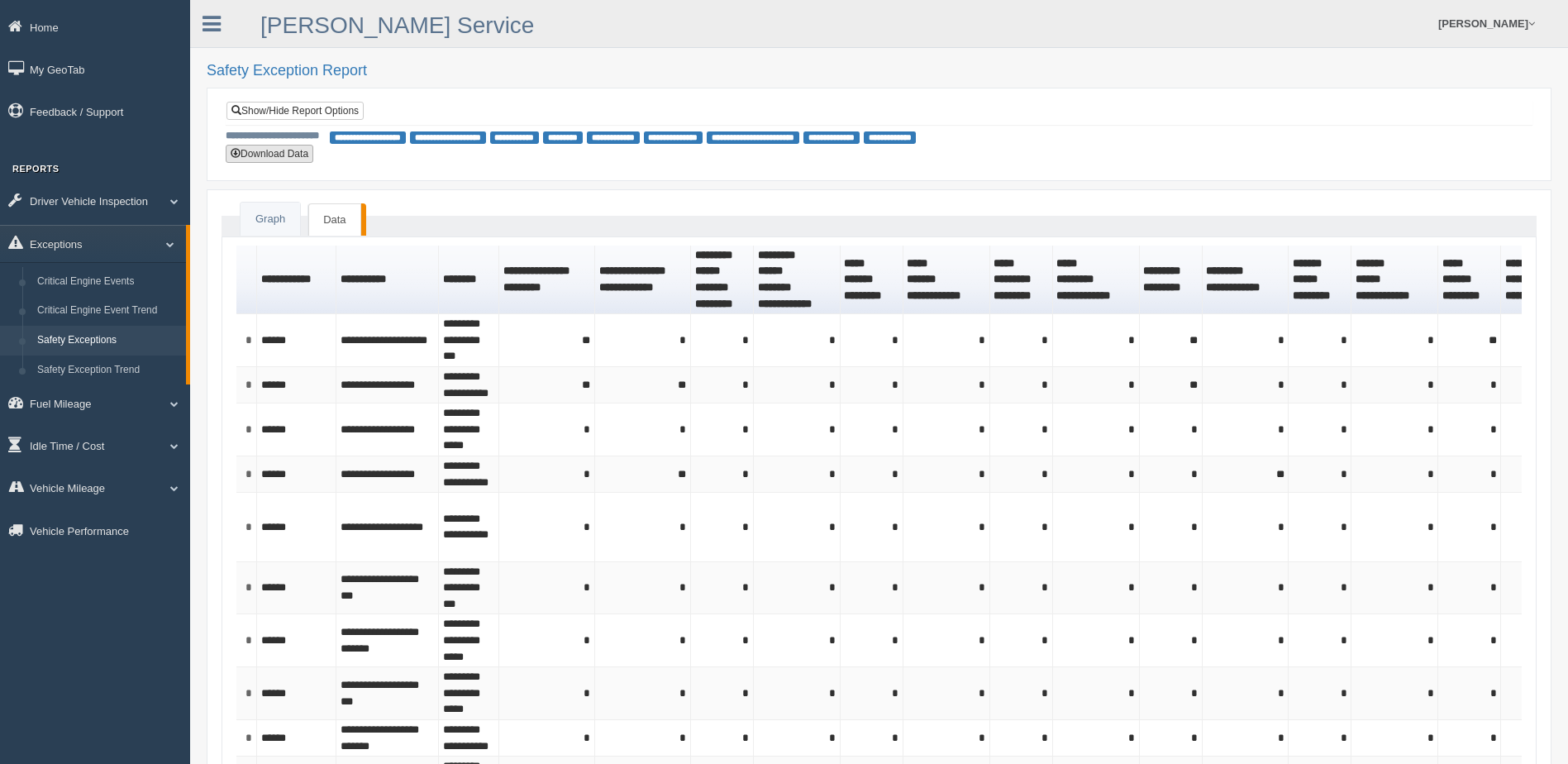
click at [261, 152] on button "Download Data" at bounding box center [269, 154] width 88 height 19
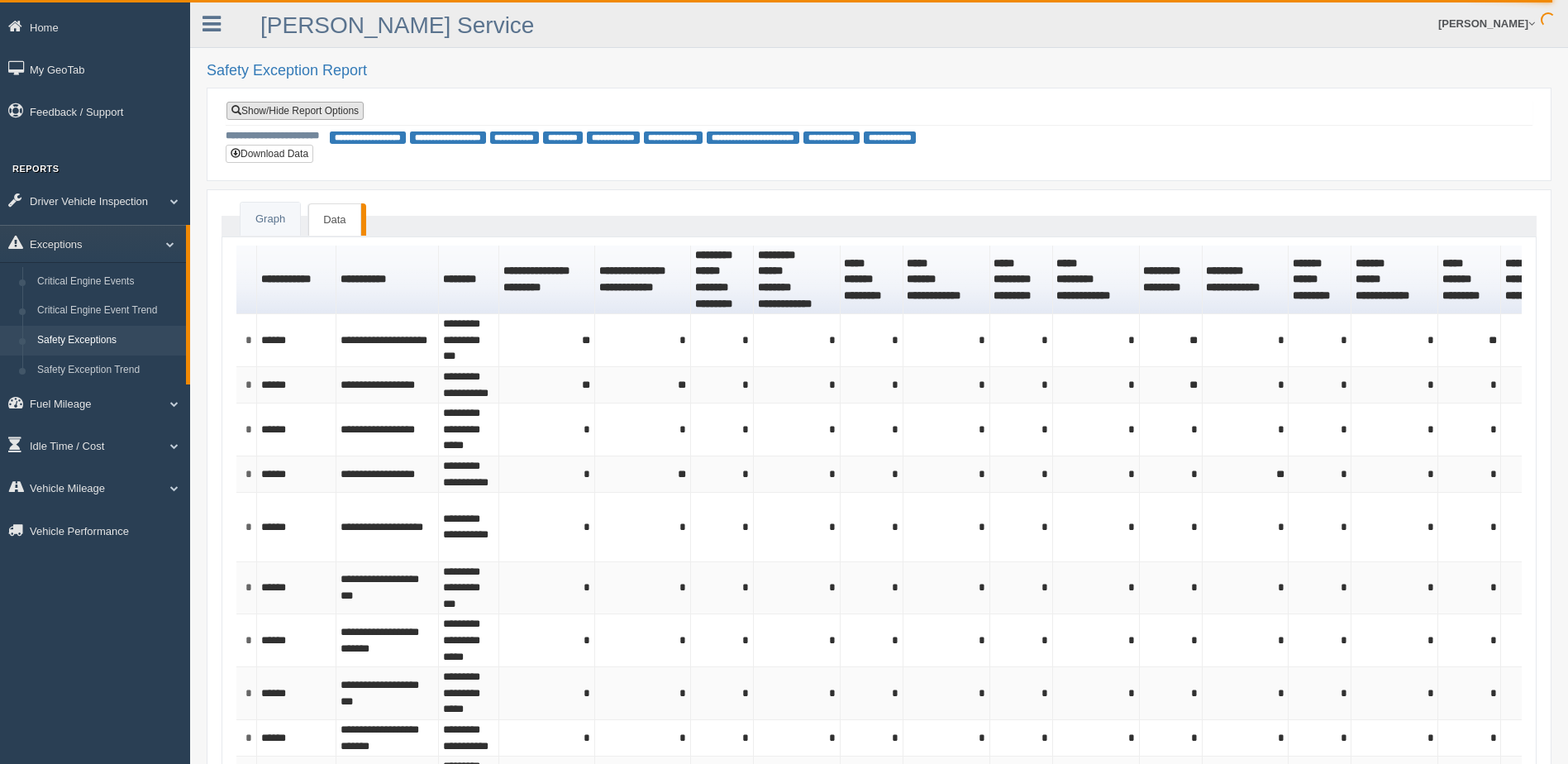
click at [294, 111] on link "Show/Hide Report Options" at bounding box center [295, 111] width 138 height 19
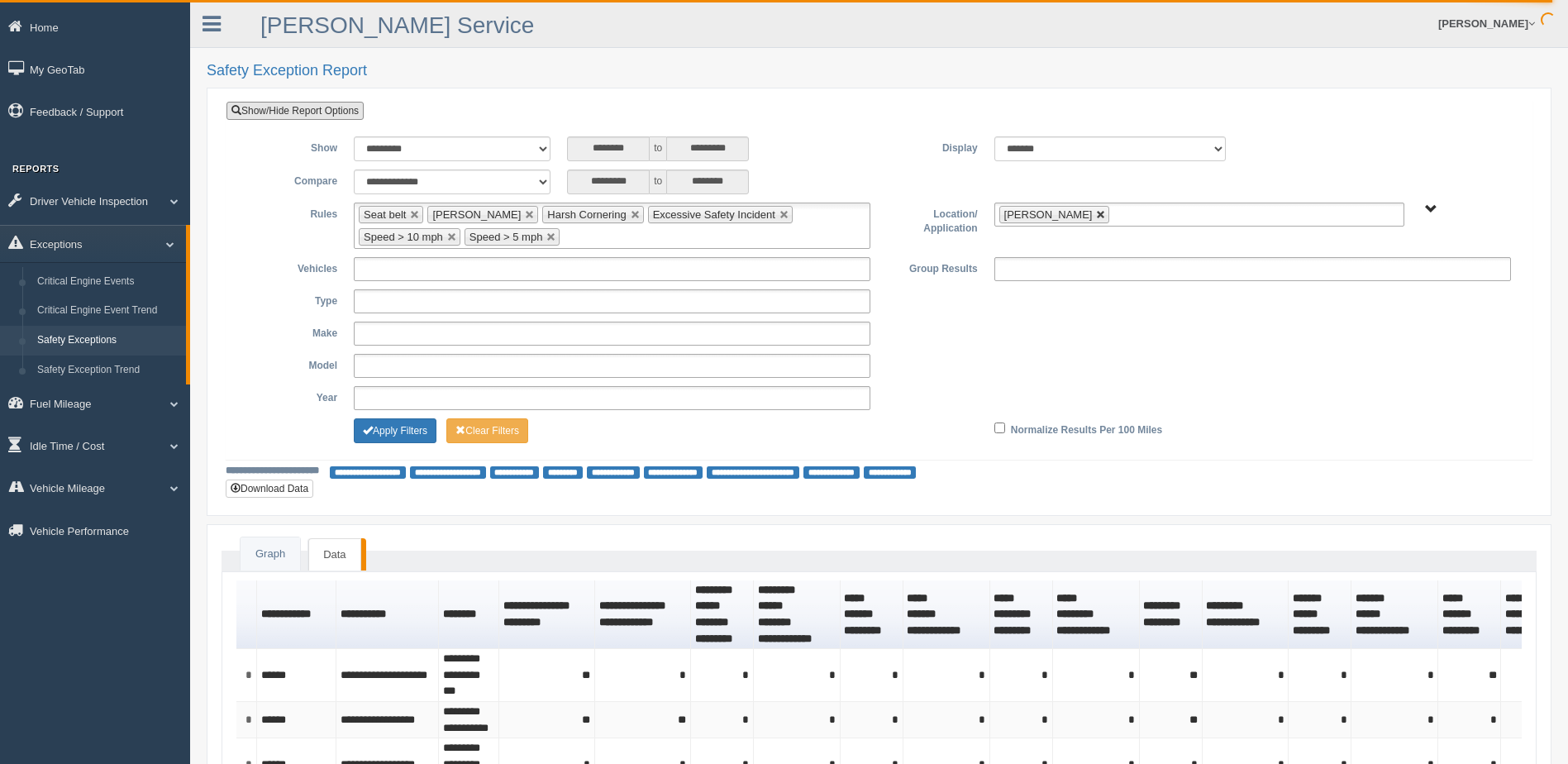
click at [1096, 214] on link at bounding box center [1101, 215] width 10 height 10
type input "**********"
click at [1425, 210] on span "B. Vehicle Class C. Emergency Response WTS-10-00 WTS-10-00 Mgr Vehicles WTS-15-…" at bounding box center [1430, 209] width 13 height 13
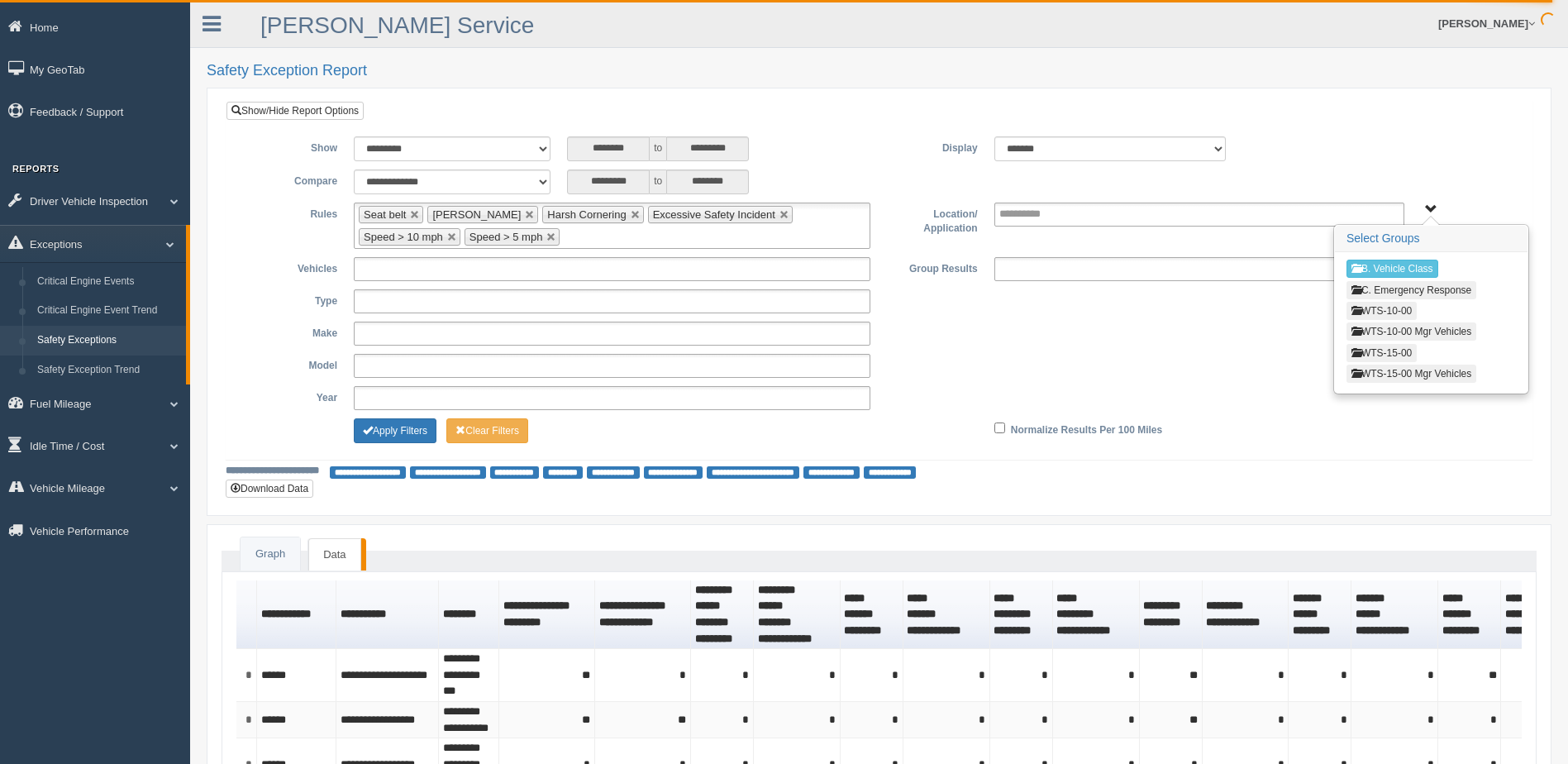
click at [1385, 312] on button "WTS-10-00" at bounding box center [1381, 311] width 70 height 19
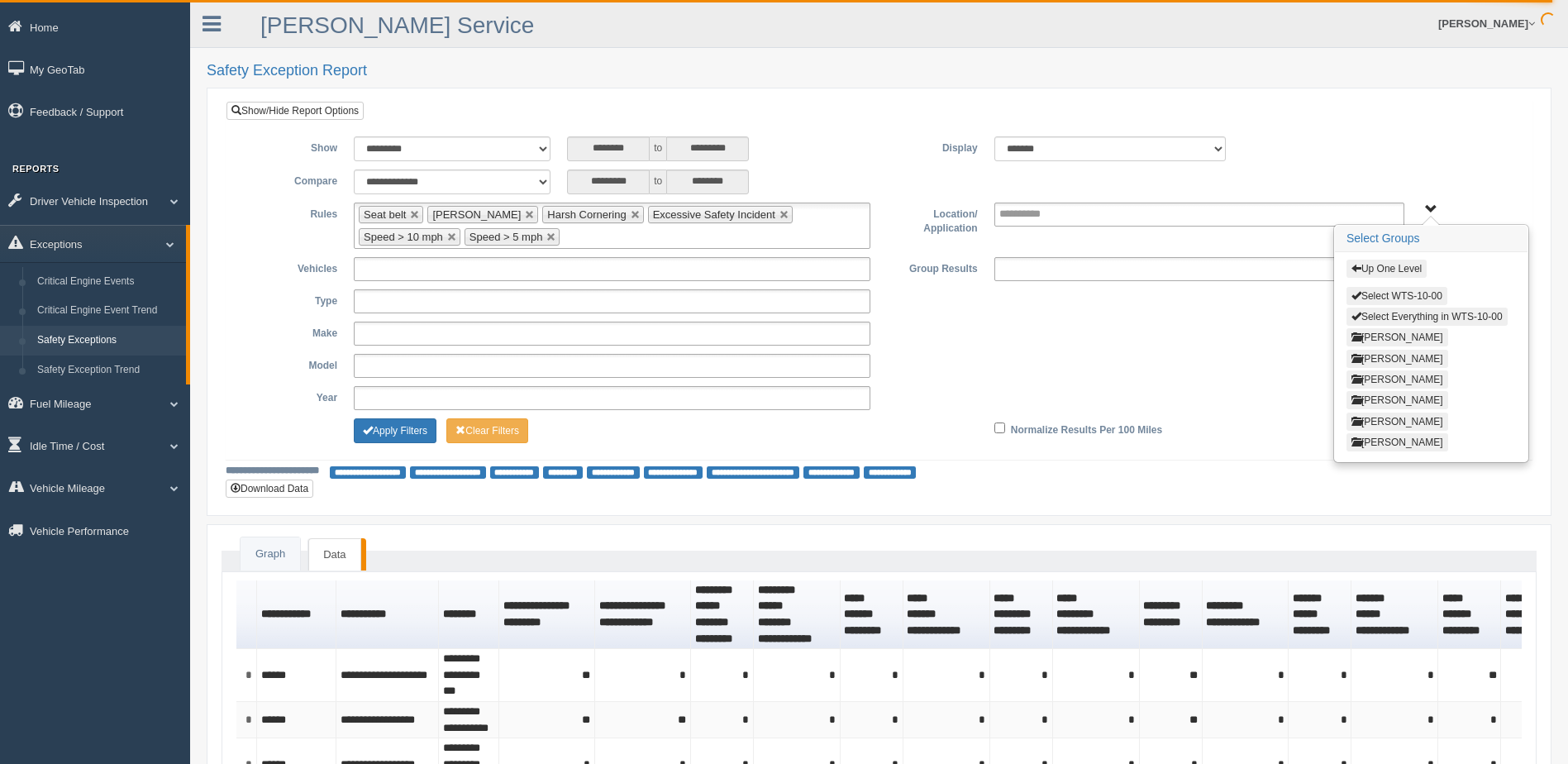
click at [1385, 380] on button "Lance Even" at bounding box center [1397, 380] width 101 height 19
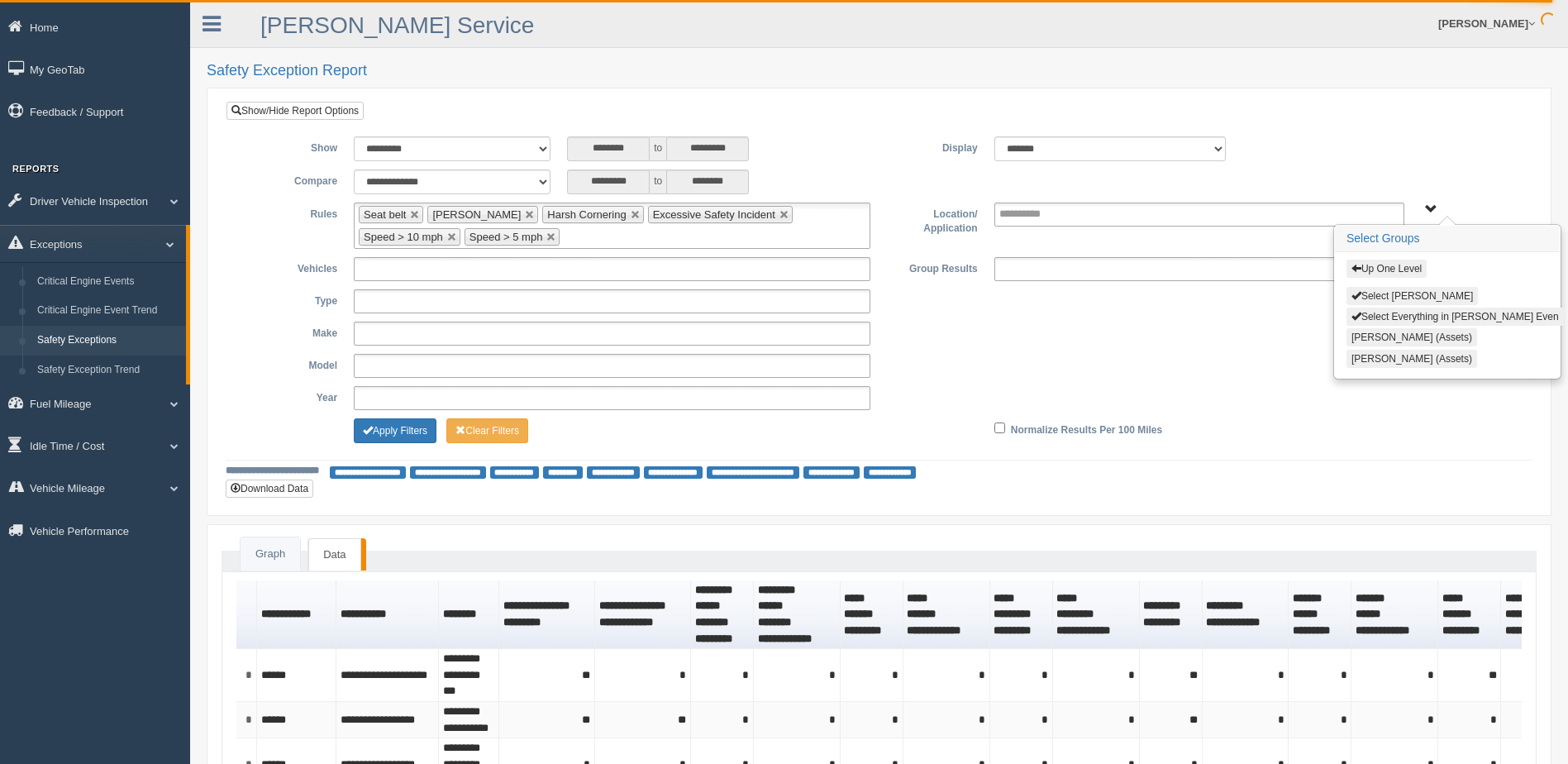
click at [1376, 295] on button "Select Lance Even" at bounding box center [1412, 296] width 132 height 19
click at [414, 431] on button "Apply Filters" at bounding box center [395, 431] width 83 height 24
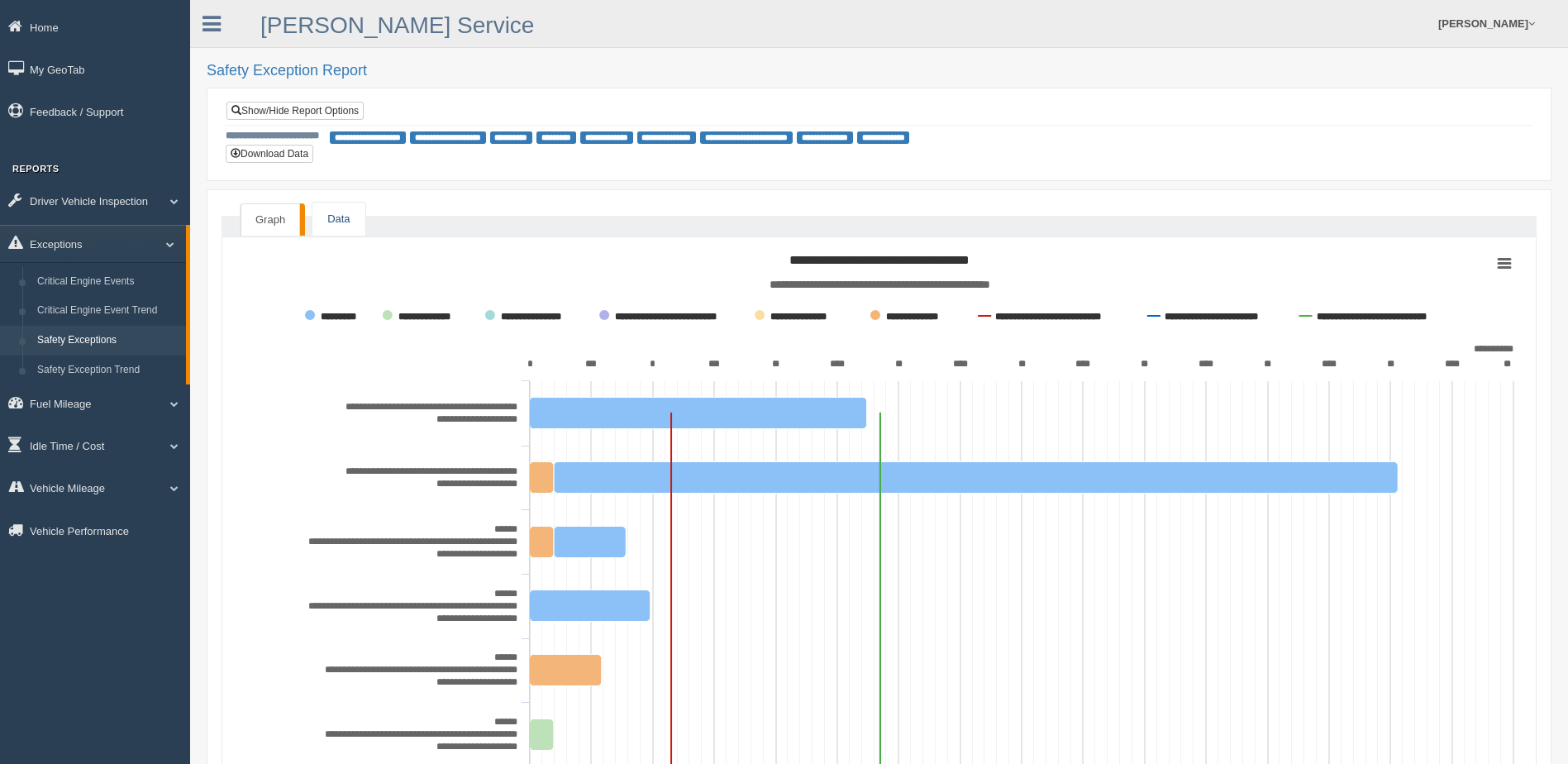
click at [327, 220] on link "Data" at bounding box center [338, 219] width 52 height 34
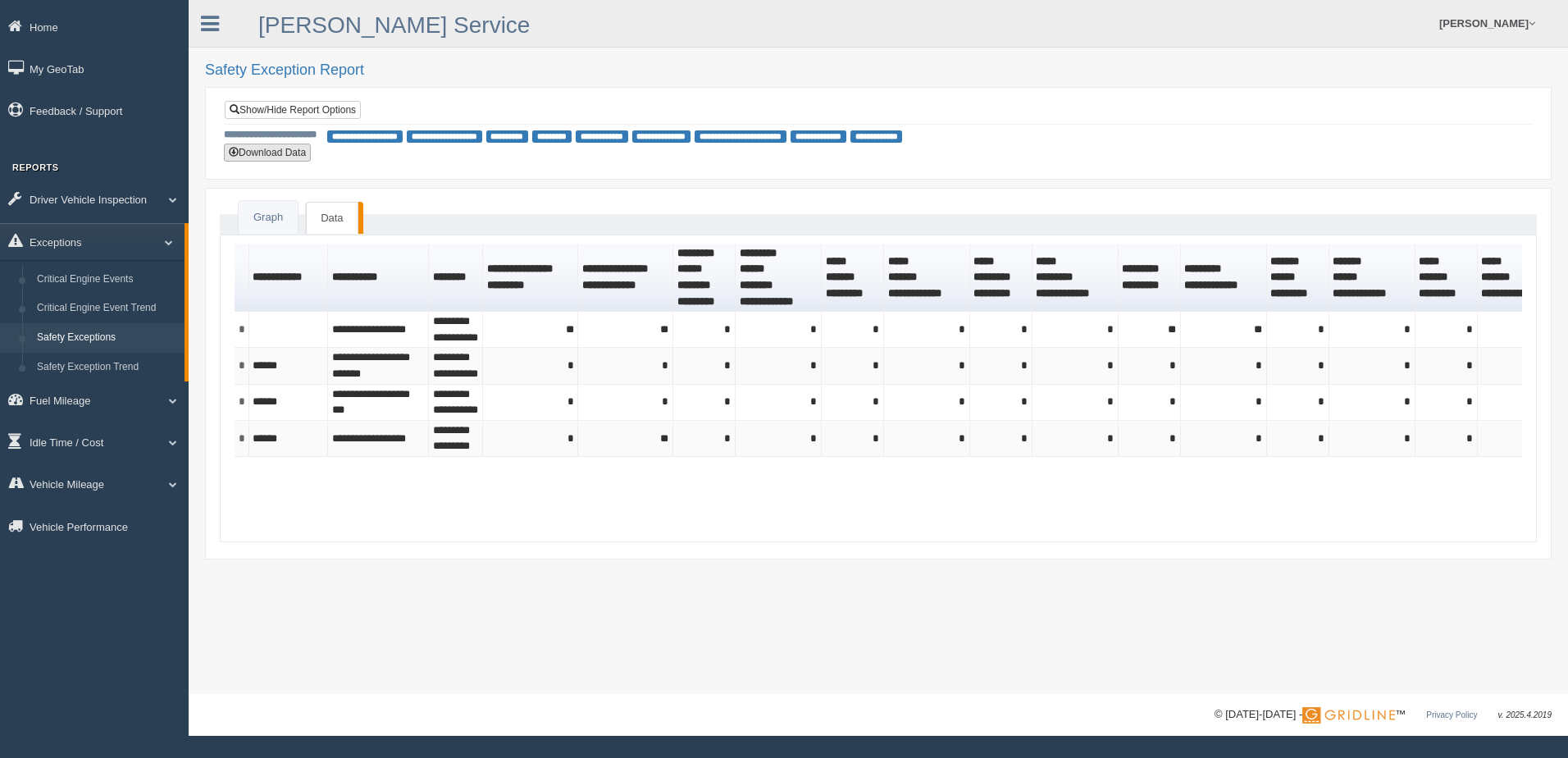
click at [270, 154] on button "Download Data" at bounding box center [267, 152] width 87 height 18
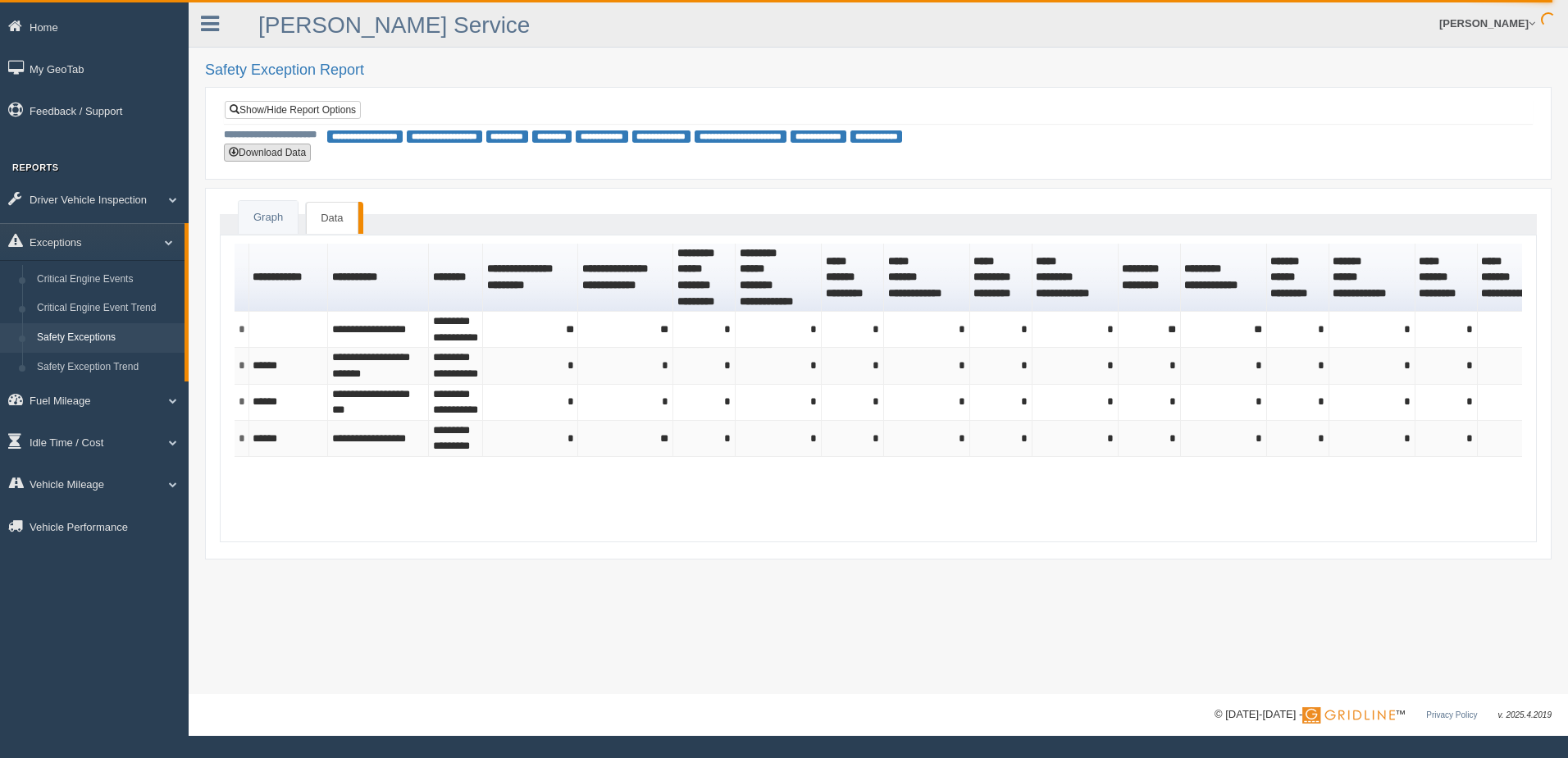
click at [277, 155] on button "Download Data" at bounding box center [267, 152] width 87 height 18
click at [288, 107] on link "Show/Hide Report Options" at bounding box center [292, 110] width 136 height 18
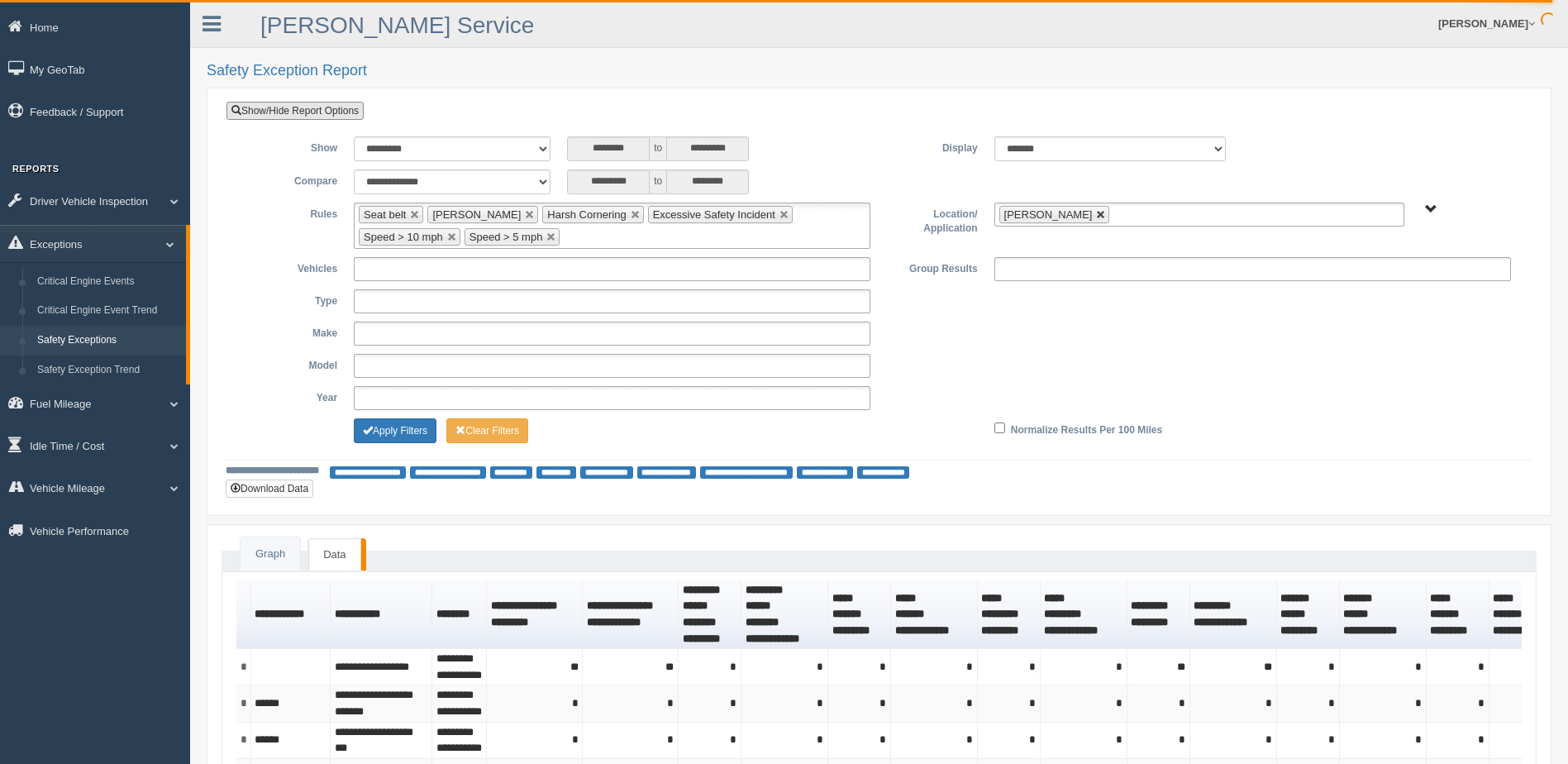
click at [1096, 212] on link at bounding box center [1101, 215] width 10 height 10
type input "**********"
click at [1428, 208] on span "B. Vehicle Class C. Emergency Response WTS-10-00 WTS-10-00 Mgr Vehicles WTS-15-…" at bounding box center [1430, 209] width 13 height 13
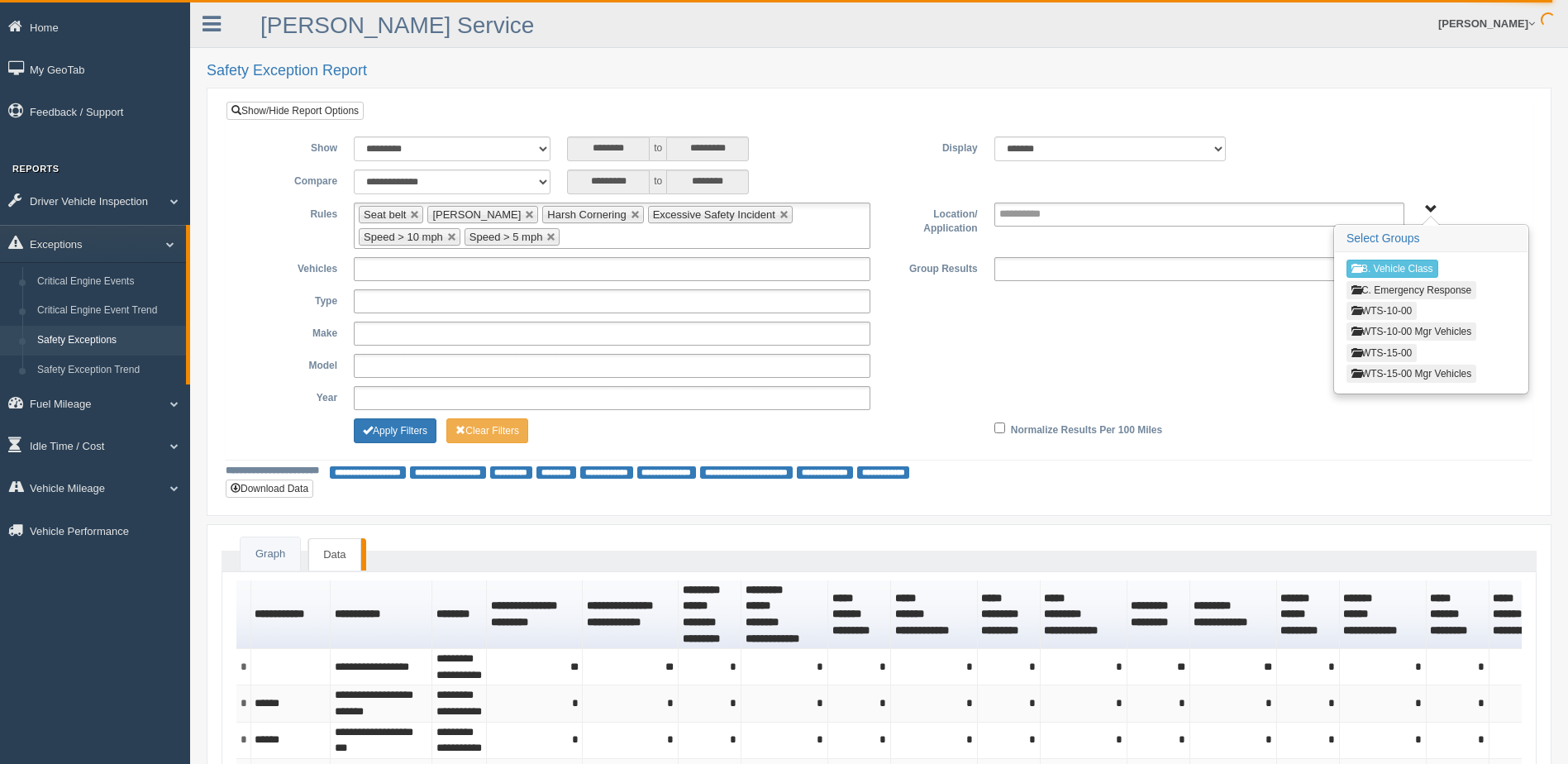
click at [1376, 307] on button "WTS-10-00" at bounding box center [1381, 311] width 70 height 19
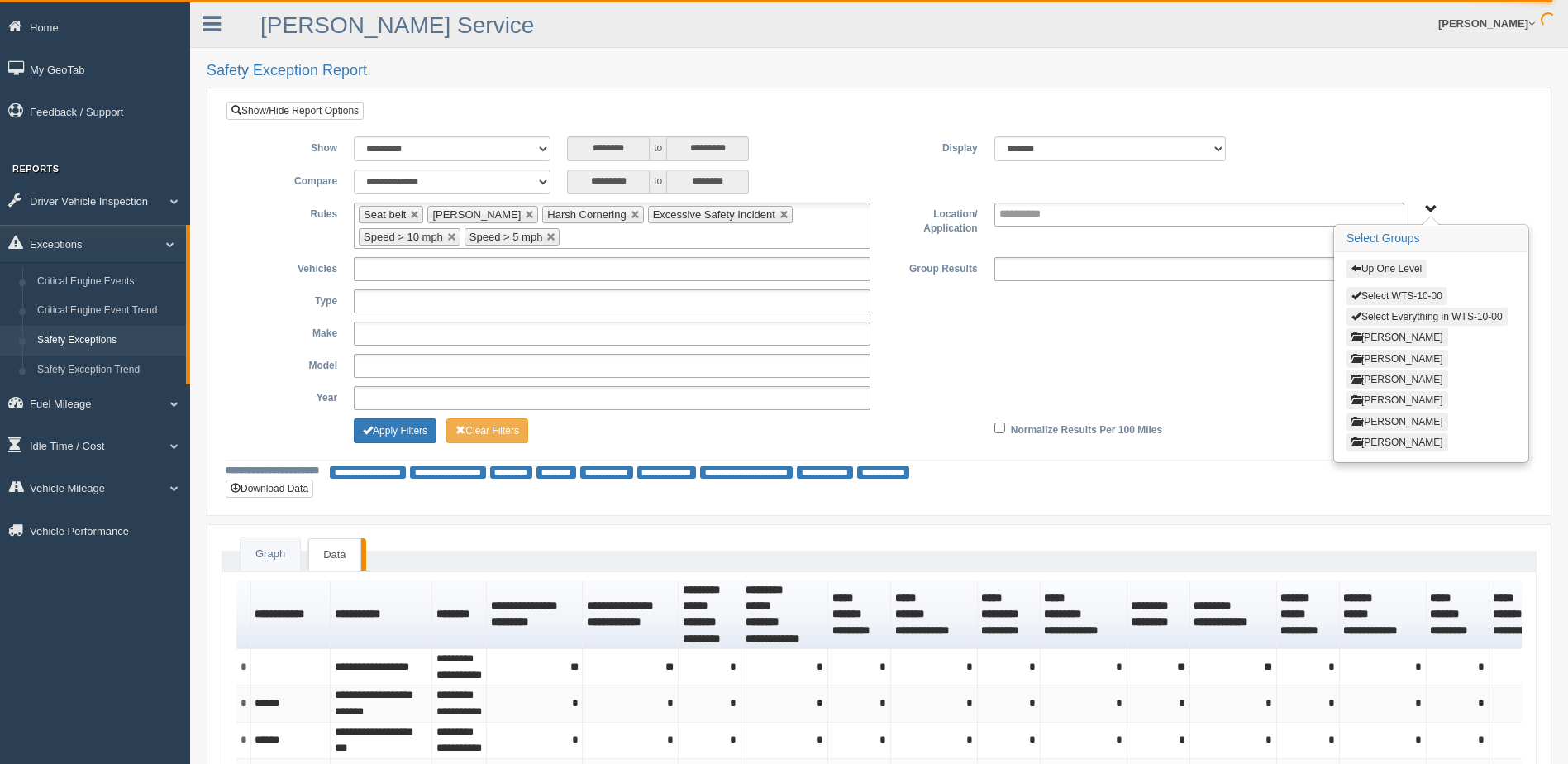
click at [1381, 378] on button "[PERSON_NAME]" at bounding box center [1397, 380] width 101 height 19
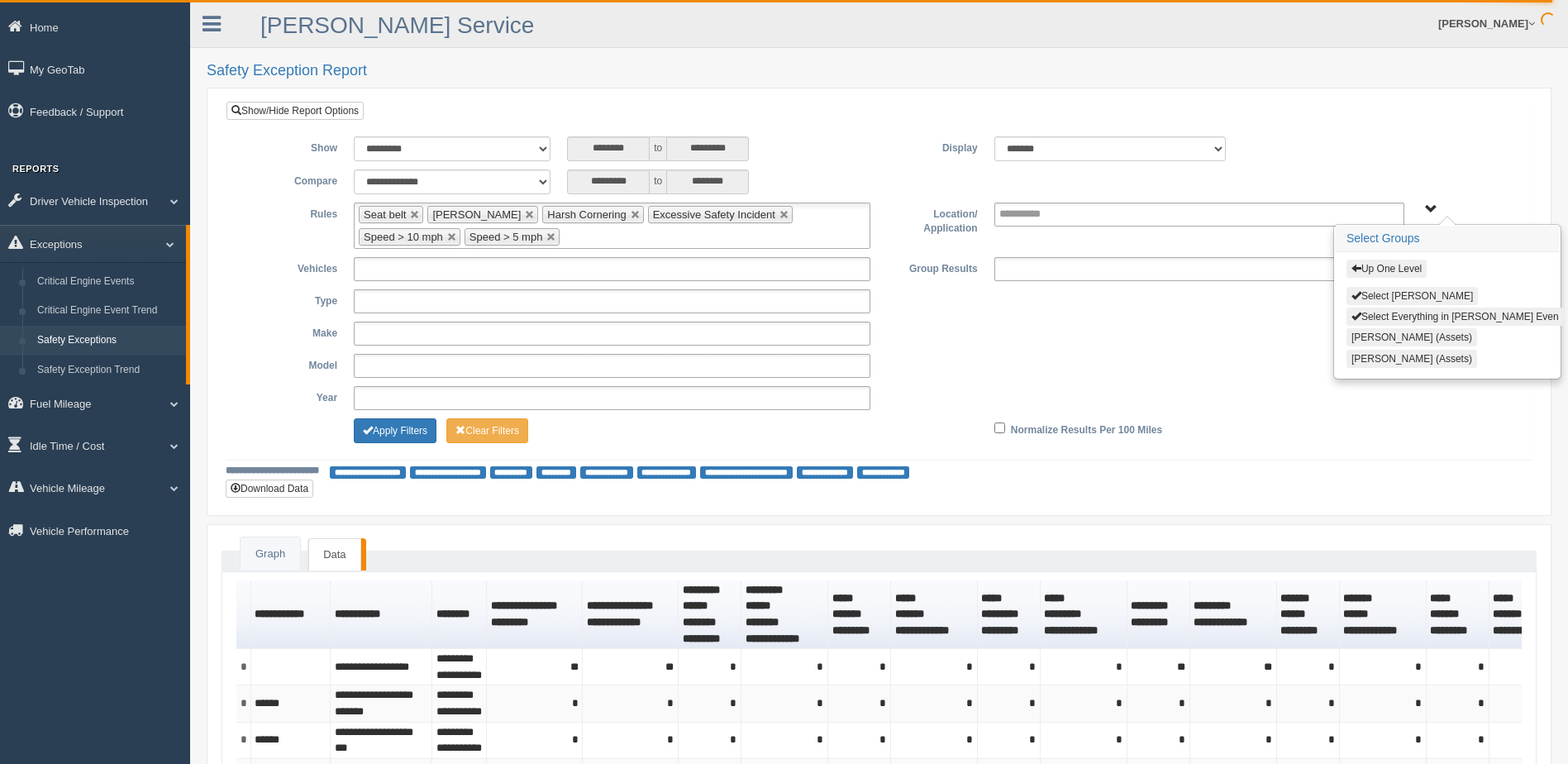
click at [1384, 295] on button "Select Lance Even" at bounding box center [1412, 296] width 132 height 19
click at [402, 425] on button "Apply Filters" at bounding box center [395, 431] width 83 height 24
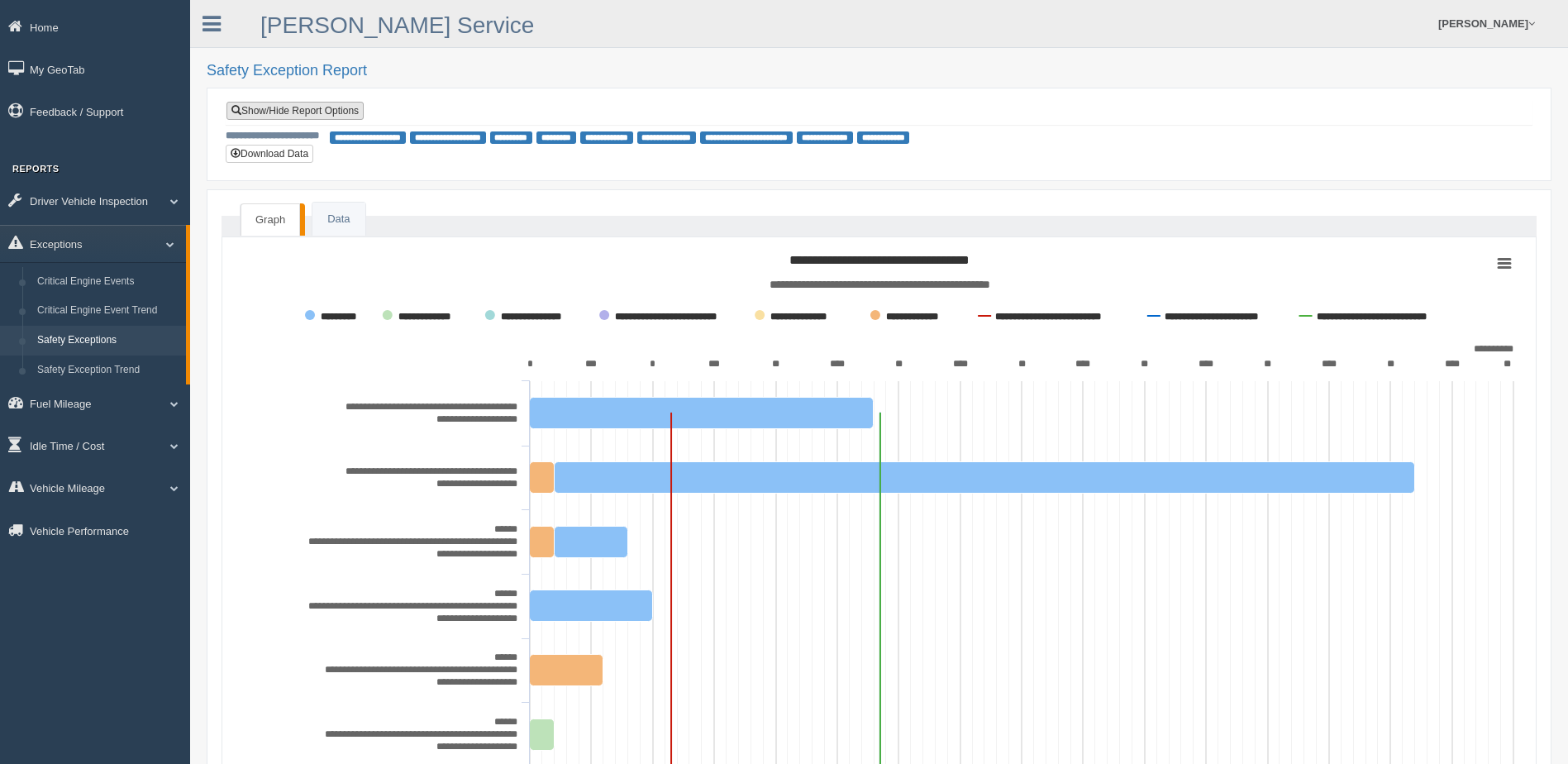
click at [275, 108] on link "Show/Hide Report Options" at bounding box center [295, 111] width 138 height 19
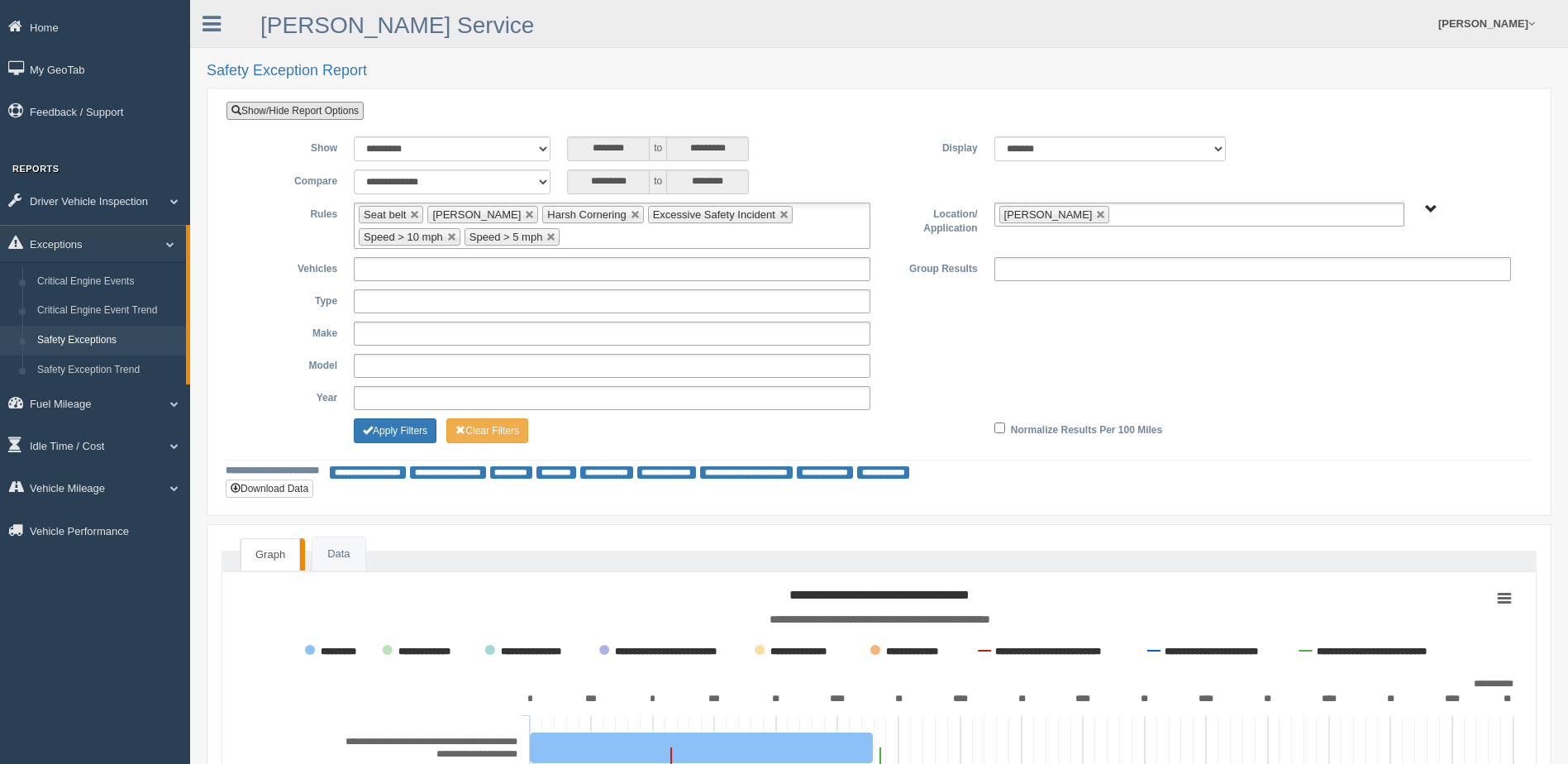
click at [1096, 214] on link at bounding box center [1101, 215] width 10 height 10
type input "**********"
click at [1426, 209] on span "B. Vehicle Class C. Emergency Response WTS-10-00 WTS-10-00 Mgr Vehicles WTS-15-…" at bounding box center [1430, 209] width 13 height 13
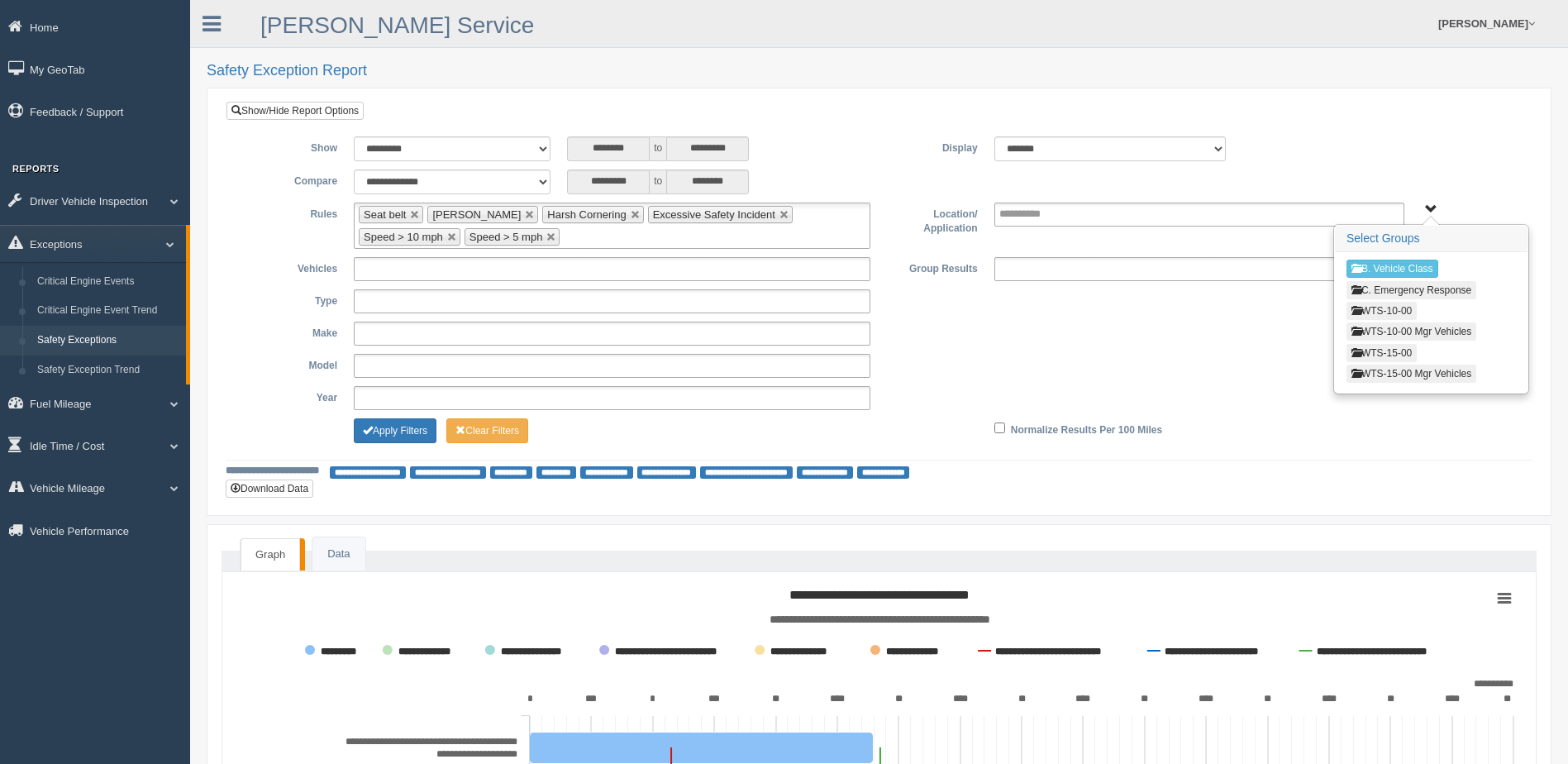
click at [1381, 311] on button "WTS-10-00" at bounding box center [1381, 311] width 70 height 19
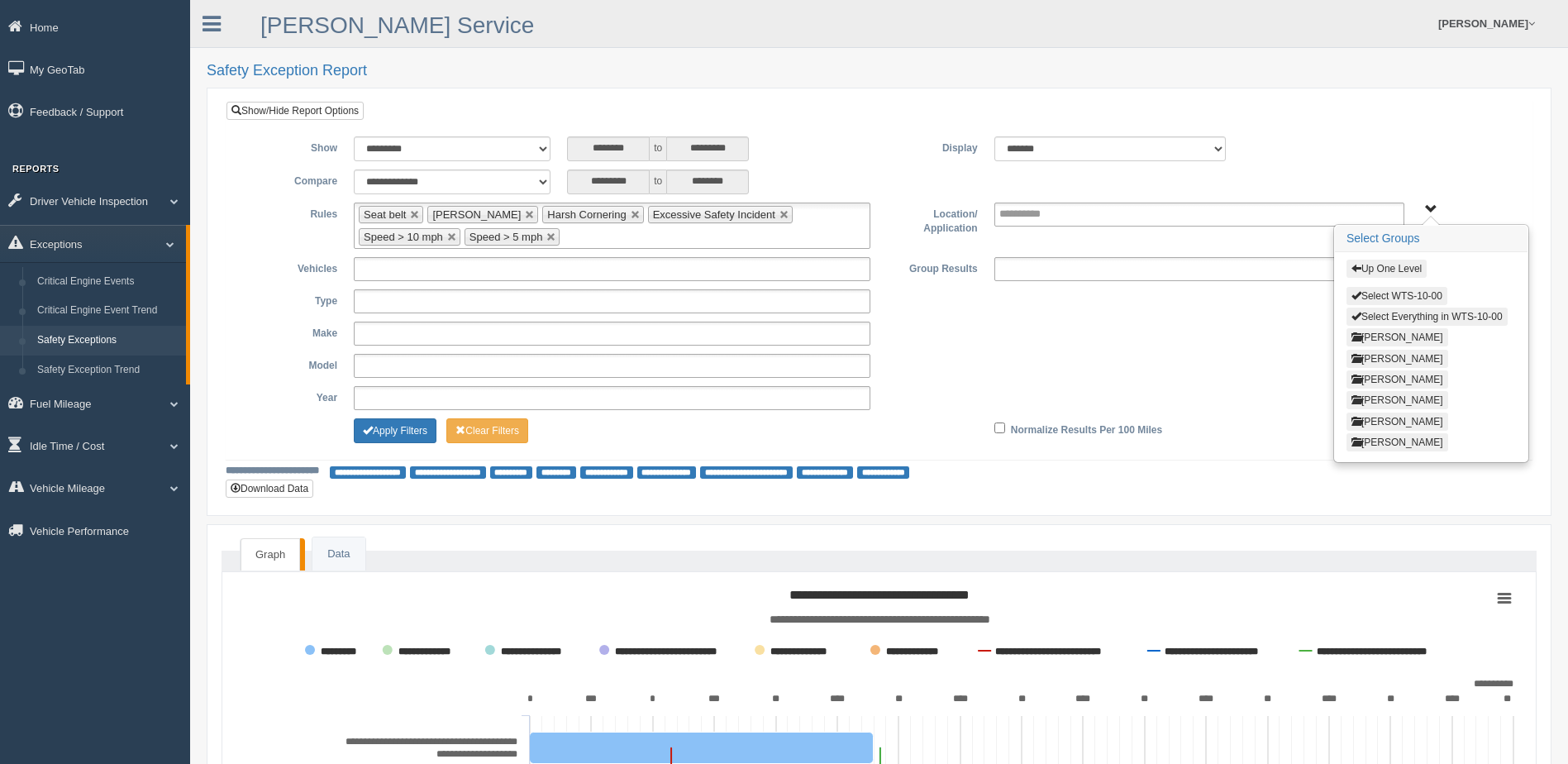
click at [1379, 401] on button "[PERSON_NAME]" at bounding box center [1397, 400] width 101 height 19
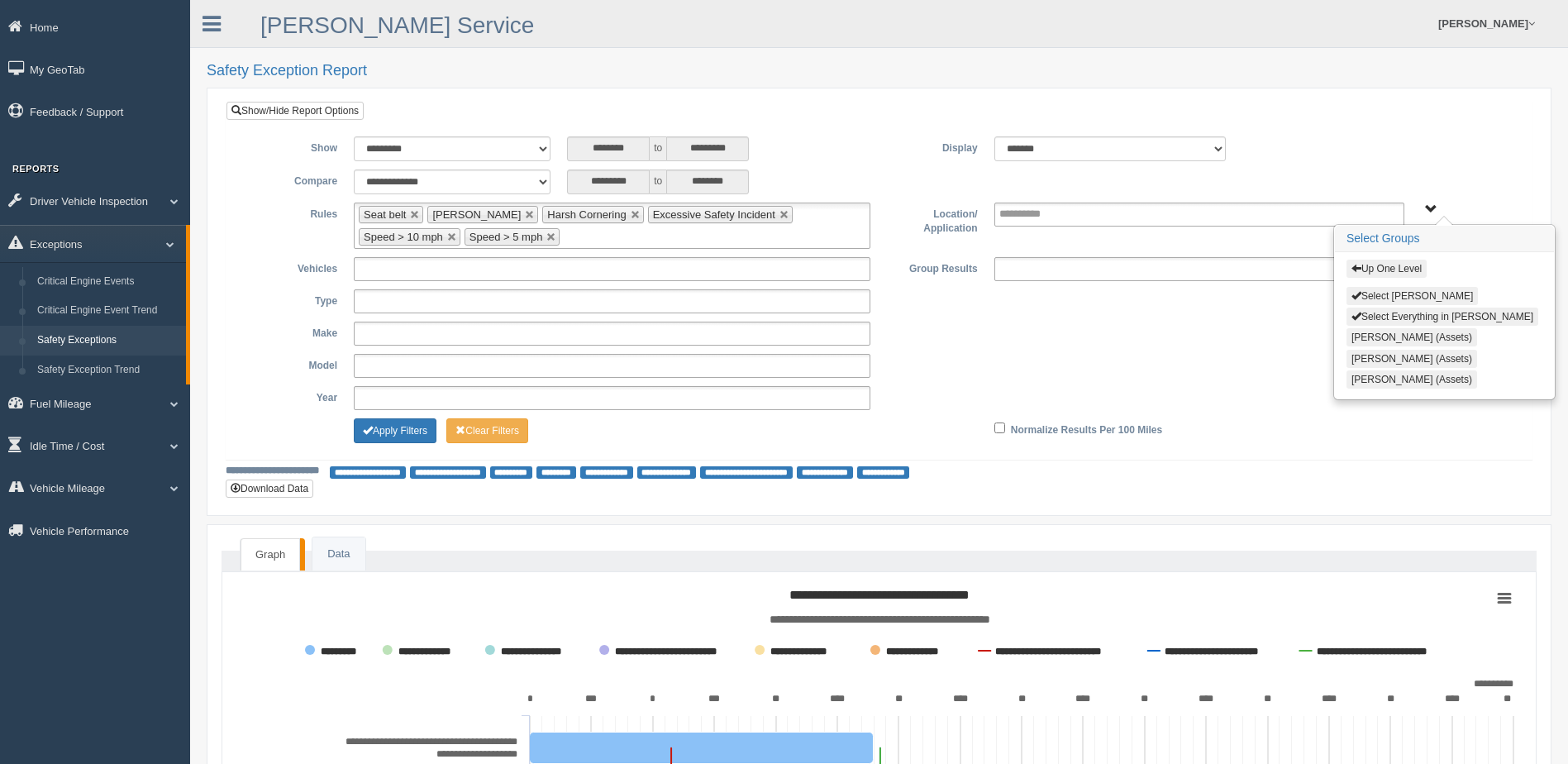
click at [1381, 289] on button "Select [PERSON_NAME]" at bounding box center [1412, 296] width 132 height 19
click at [411, 425] on button "Apply Filters" at bounding box center [395, 431] width 83 height 24
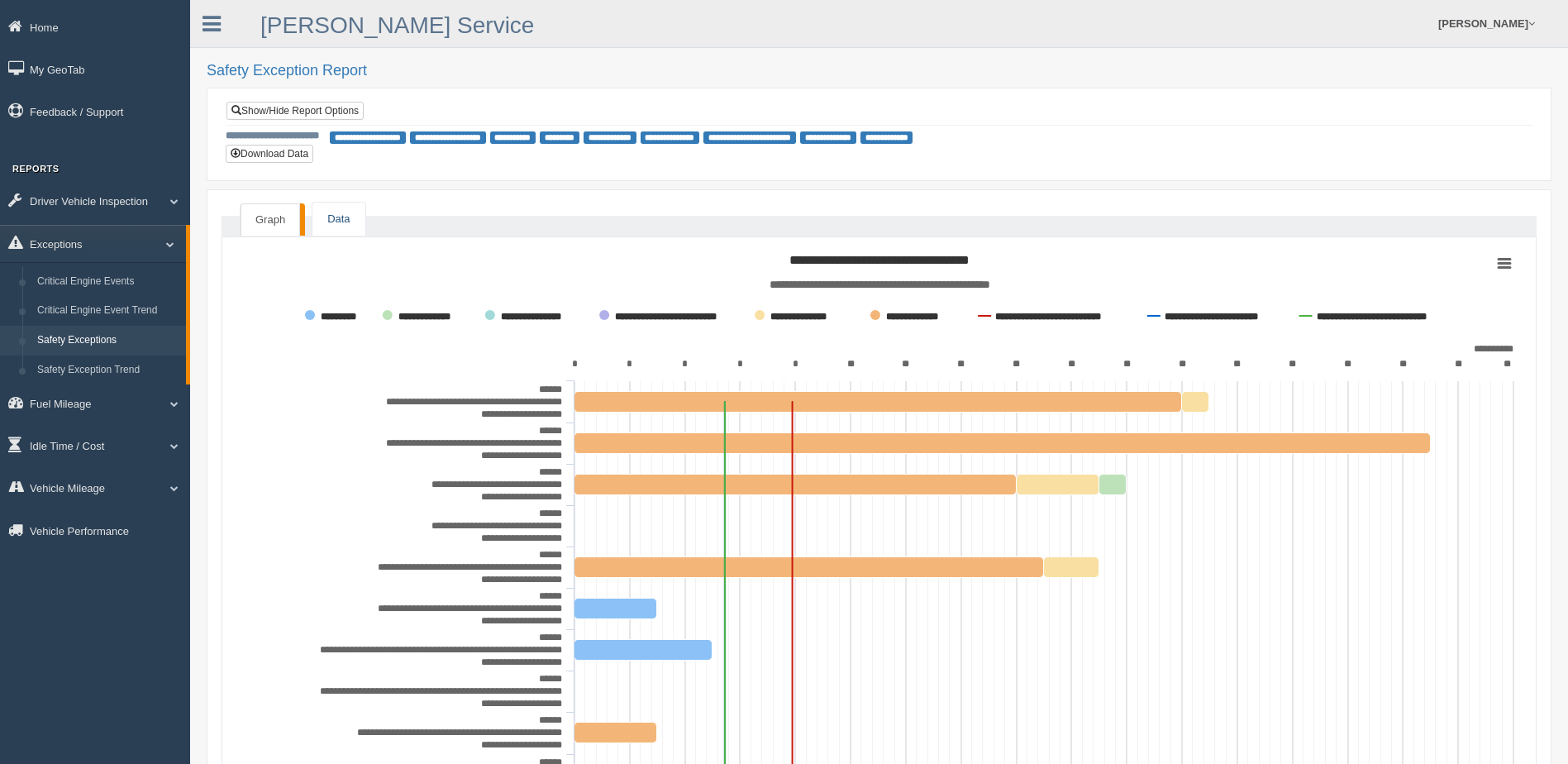
click at [327, 216] on link "Data" at bounding box center [338, 219] width 52 height 34
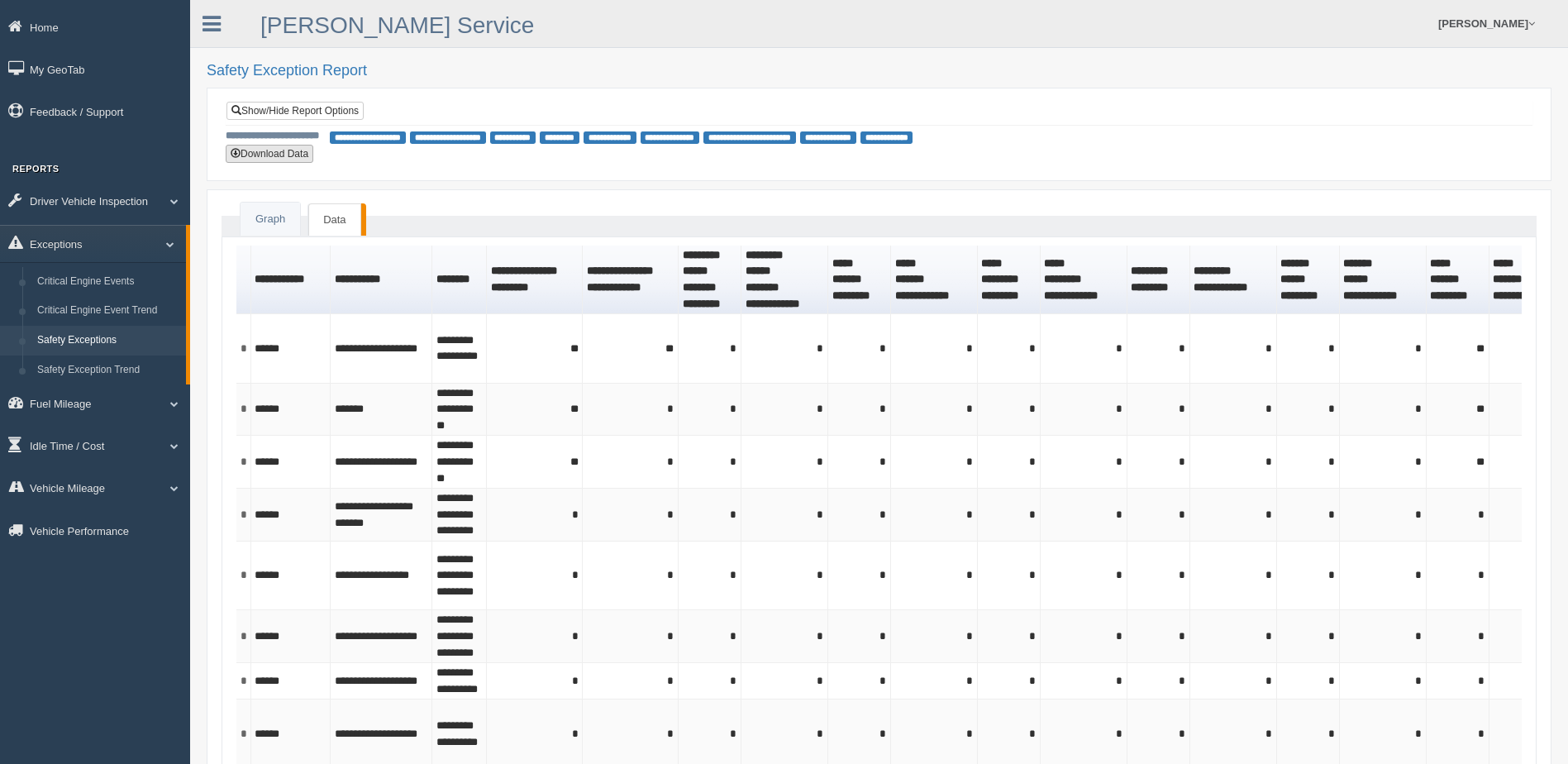
click at [255, 149] on button "Download Data" at bounding box center [269, 154] width 88 height 19
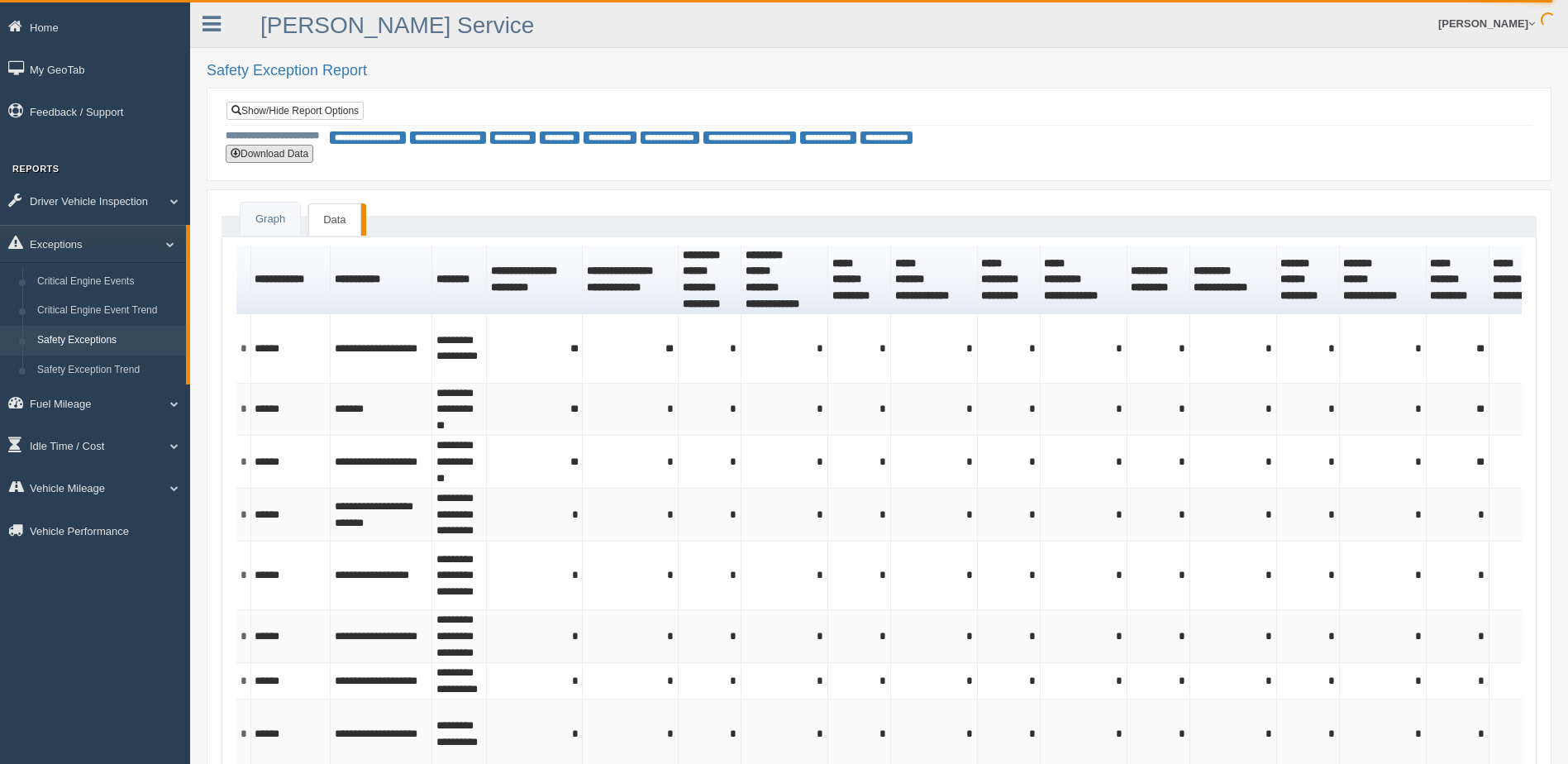
type button "download"
click at [266, 153] on button "Download Data" at bounding box center [269, 154] width 88 height 19
click at [267, 111] on link "Show/Hide Report Options" at bounding box center [295, 111] width 138 height 19
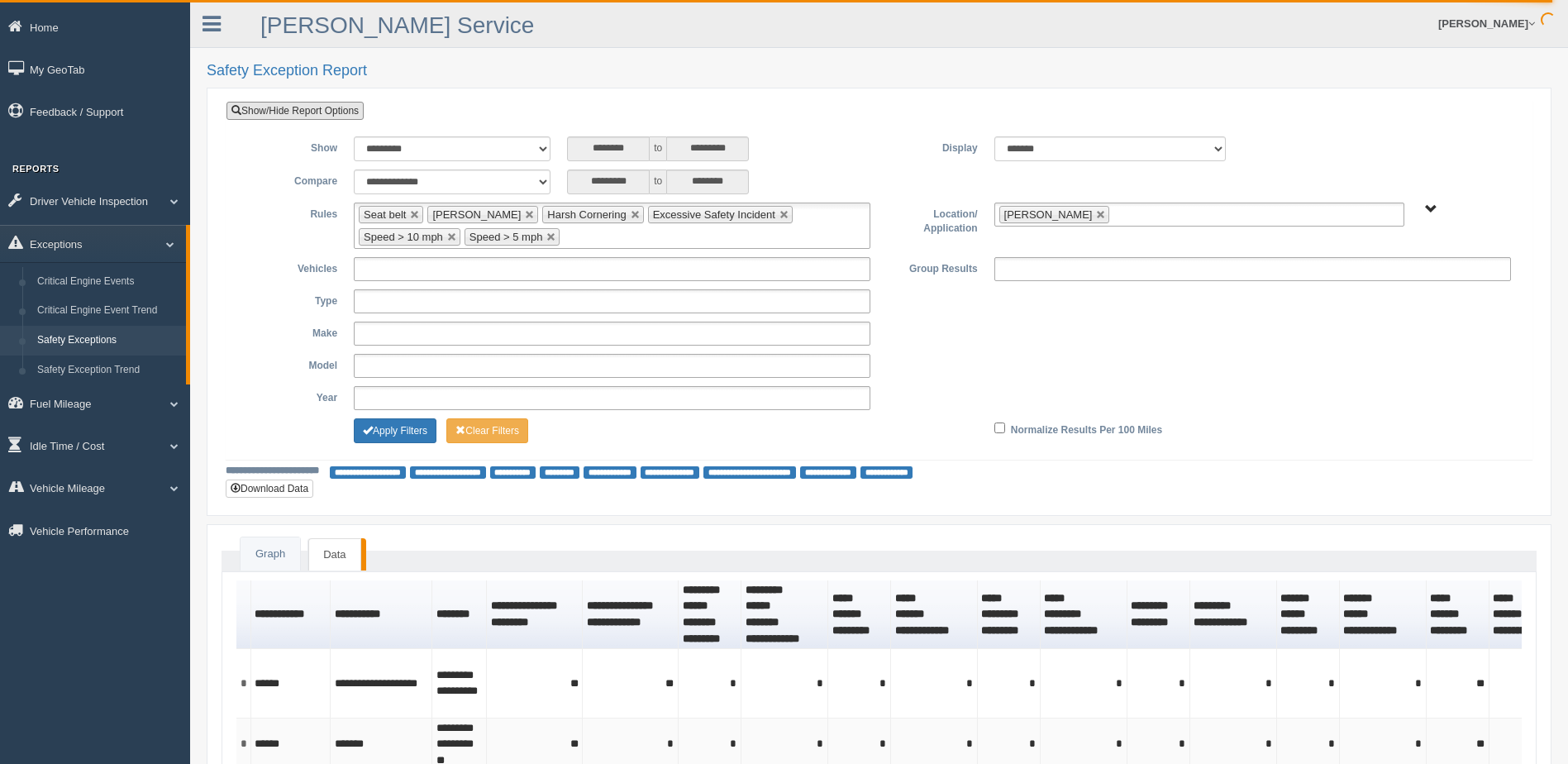
drag, startPoint x: 1072, startPoint y: 213, endPoint x: 1197, endPoint y: 216, distance: 125.0
click at [1096, 214] on link at bounding box center [1101, 215] width 10 height 10
type input "**********"
click at [1432, 210] on span "B. Vehicle Class C. Emergency Response WTS-10-00 WTS-10-00 Mgr Vehicles WTS-15-…" at bounding box center [1430, 209] width 13 height 13
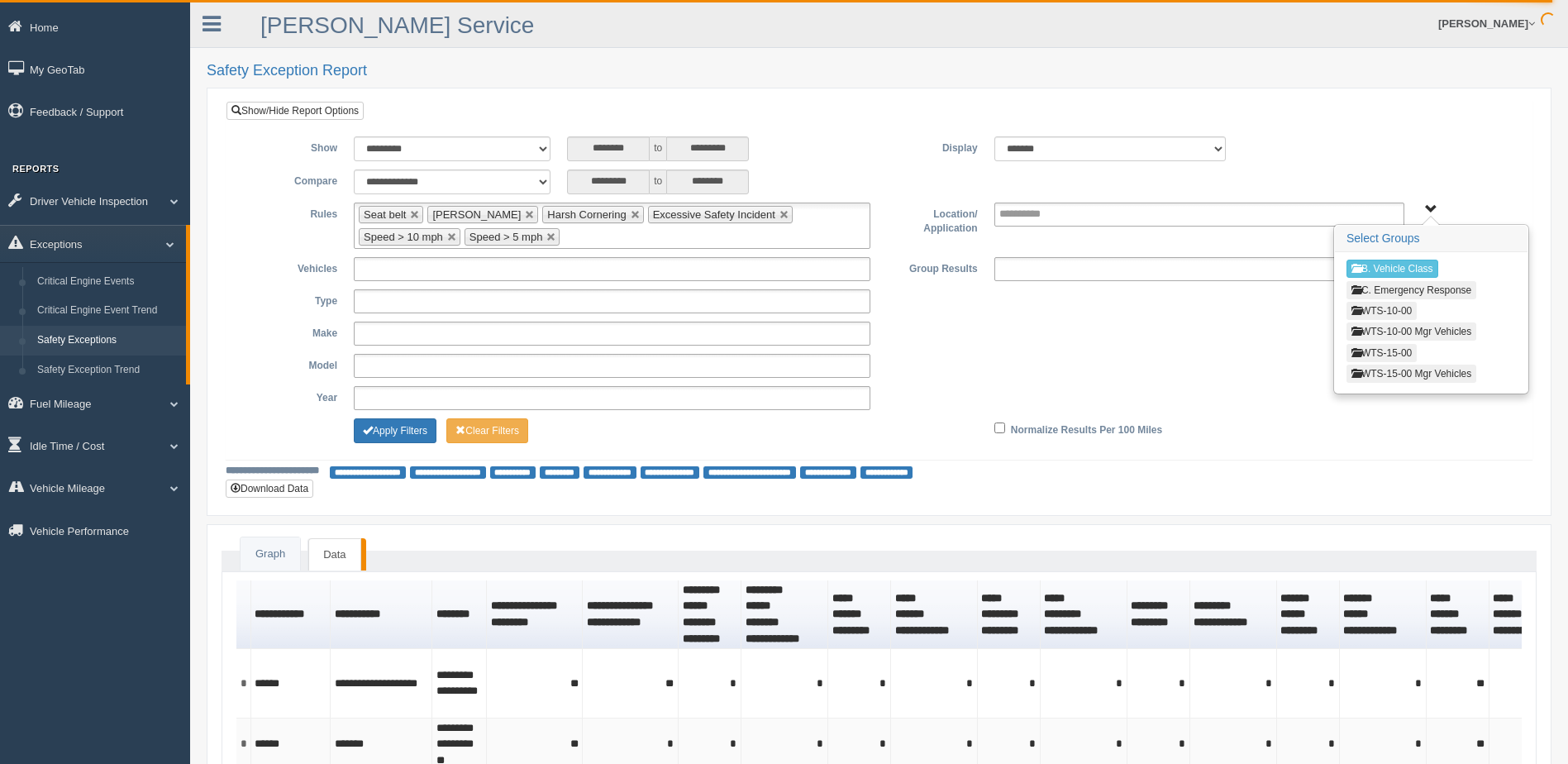
click at [1376, 308] on button "WTS-10-00" at bounding box center [1381, 311] width 70 height 19
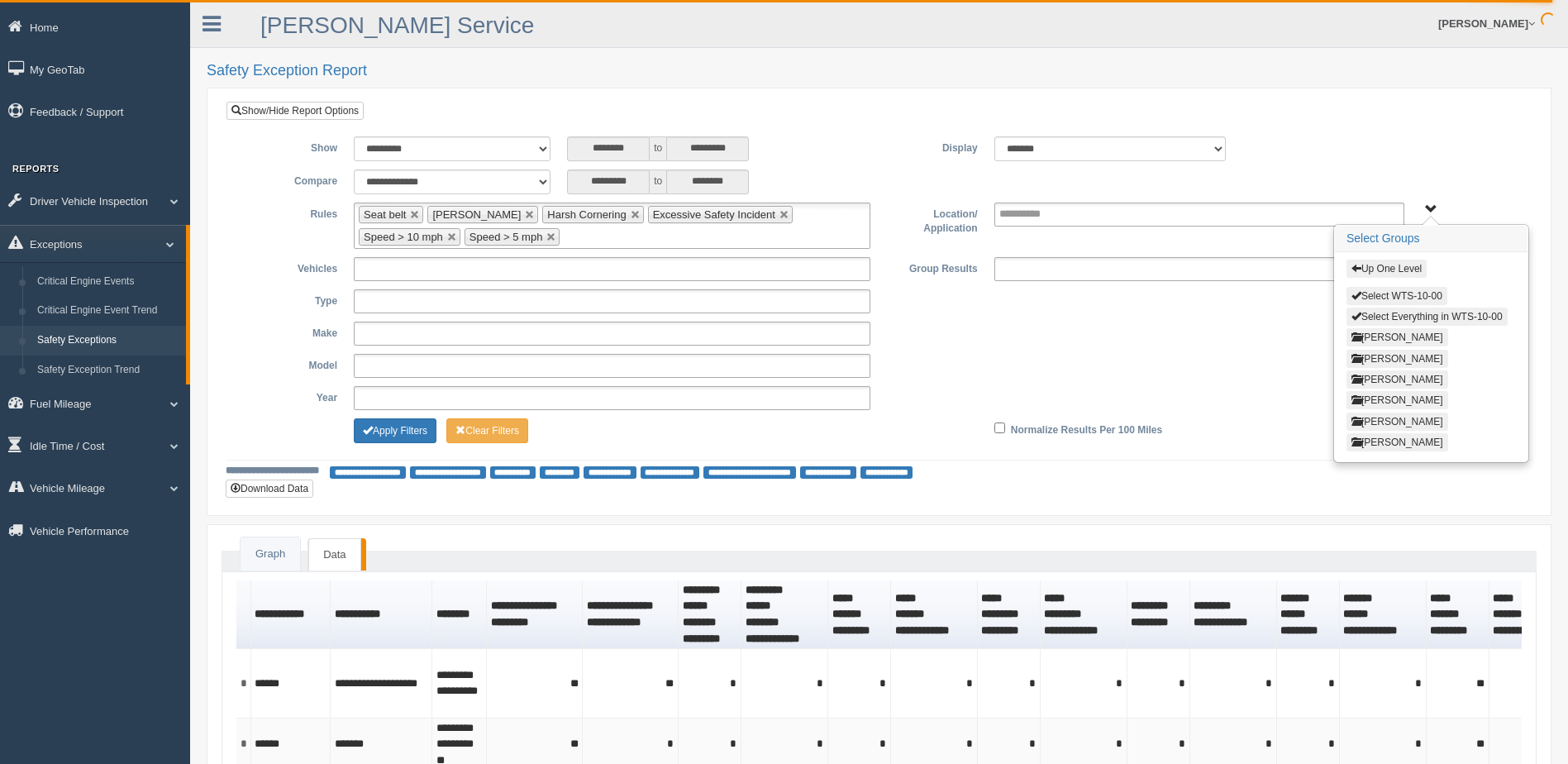
click at [1392, 417] on button "[PERSON_NAME]" at bounding box center [1397, 422] width 101 height 19
drag, startPoint x: 1393, startPoint y: 294, endPoint x: 1092, endPoint y: 323, distance: 302.4
click at [1392, 294] on button "Select Thomas Anderson" at bounding box center [1412, 296] width 132 height 19
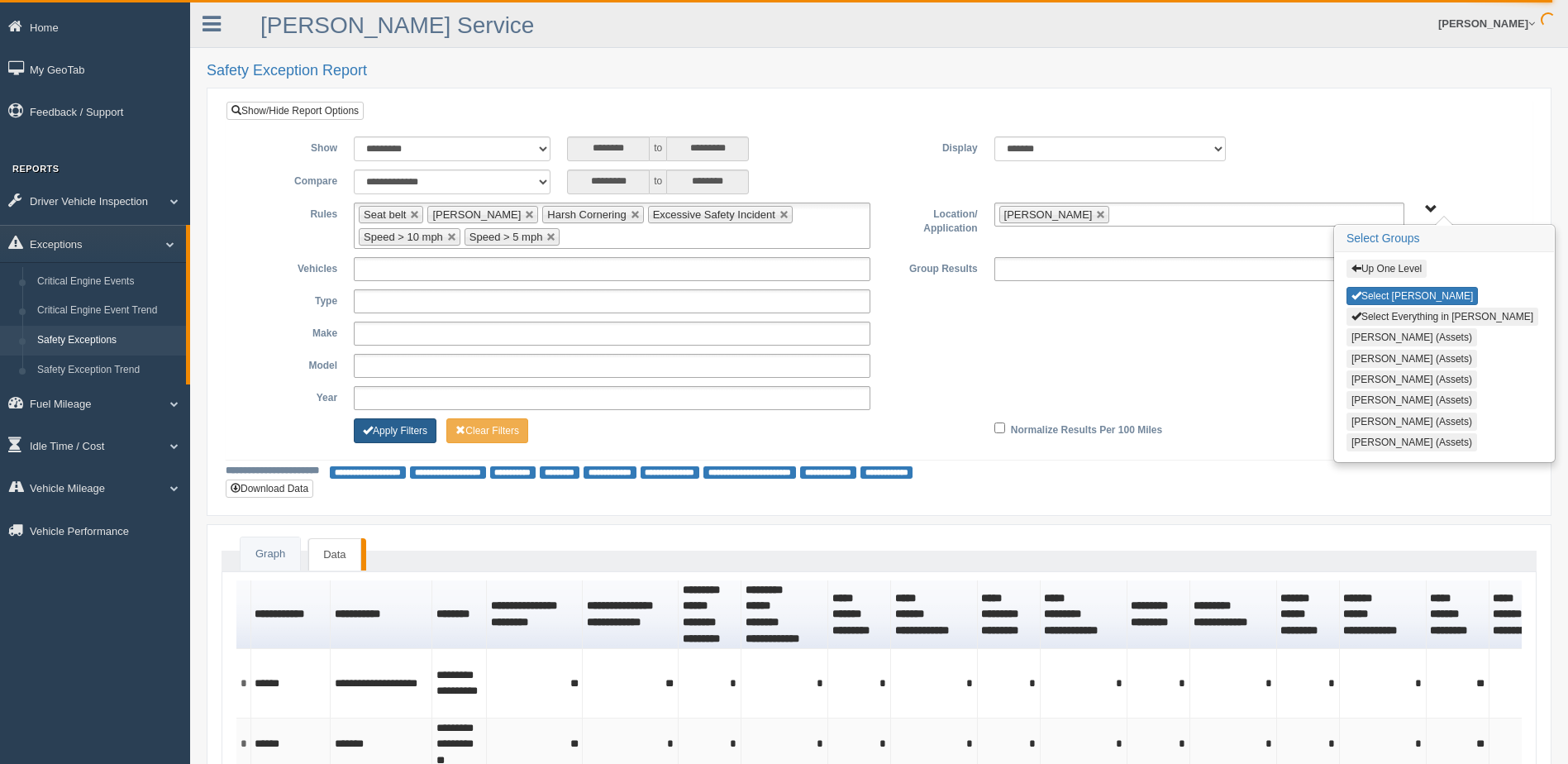
click at [408, 426] on button "Apply Filters" at bounding box center [395, 431] width 83 height 24
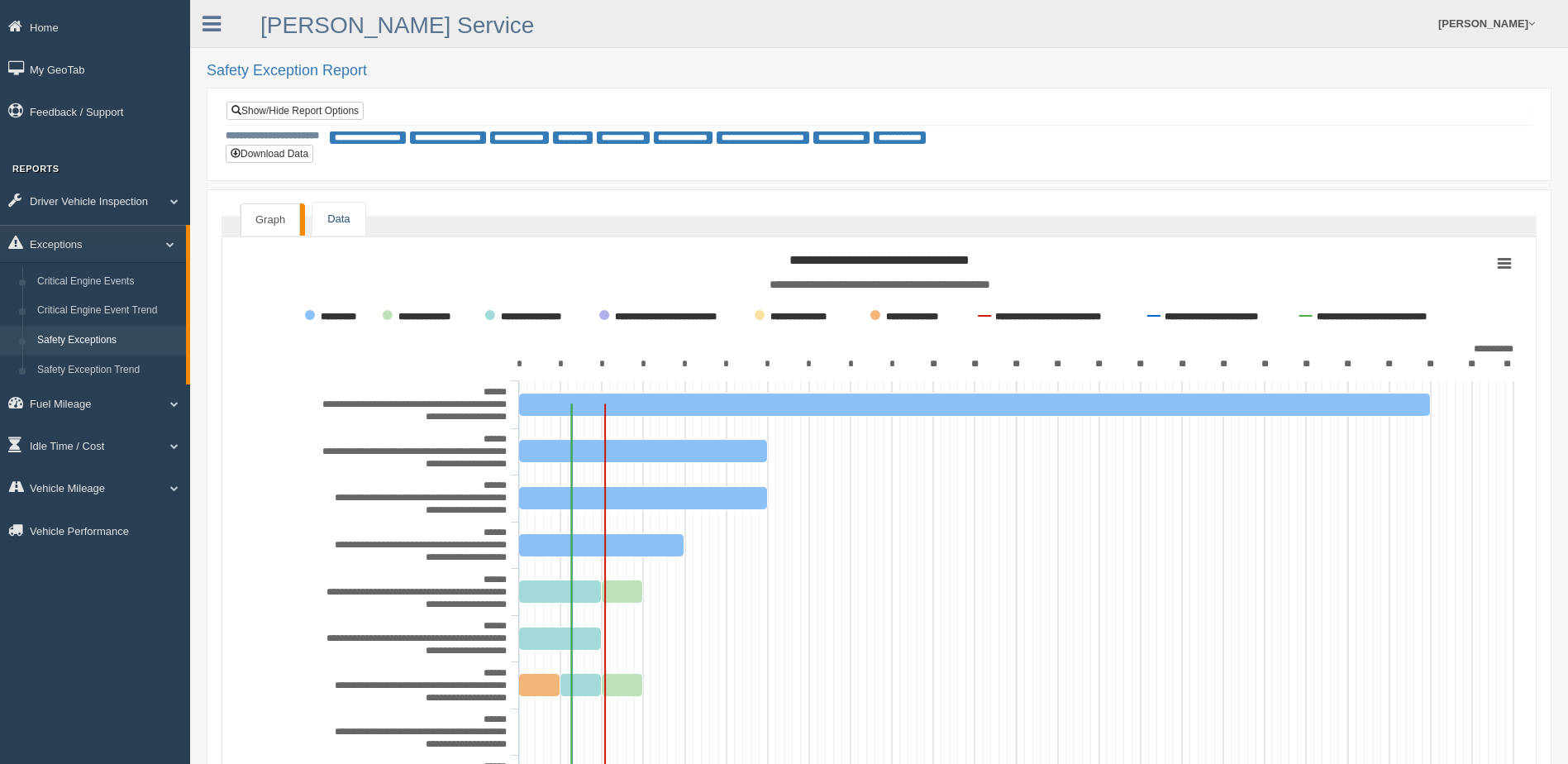
click at [350, 219] on link "Data" at bounding box center [338, 219] width 52 height 34
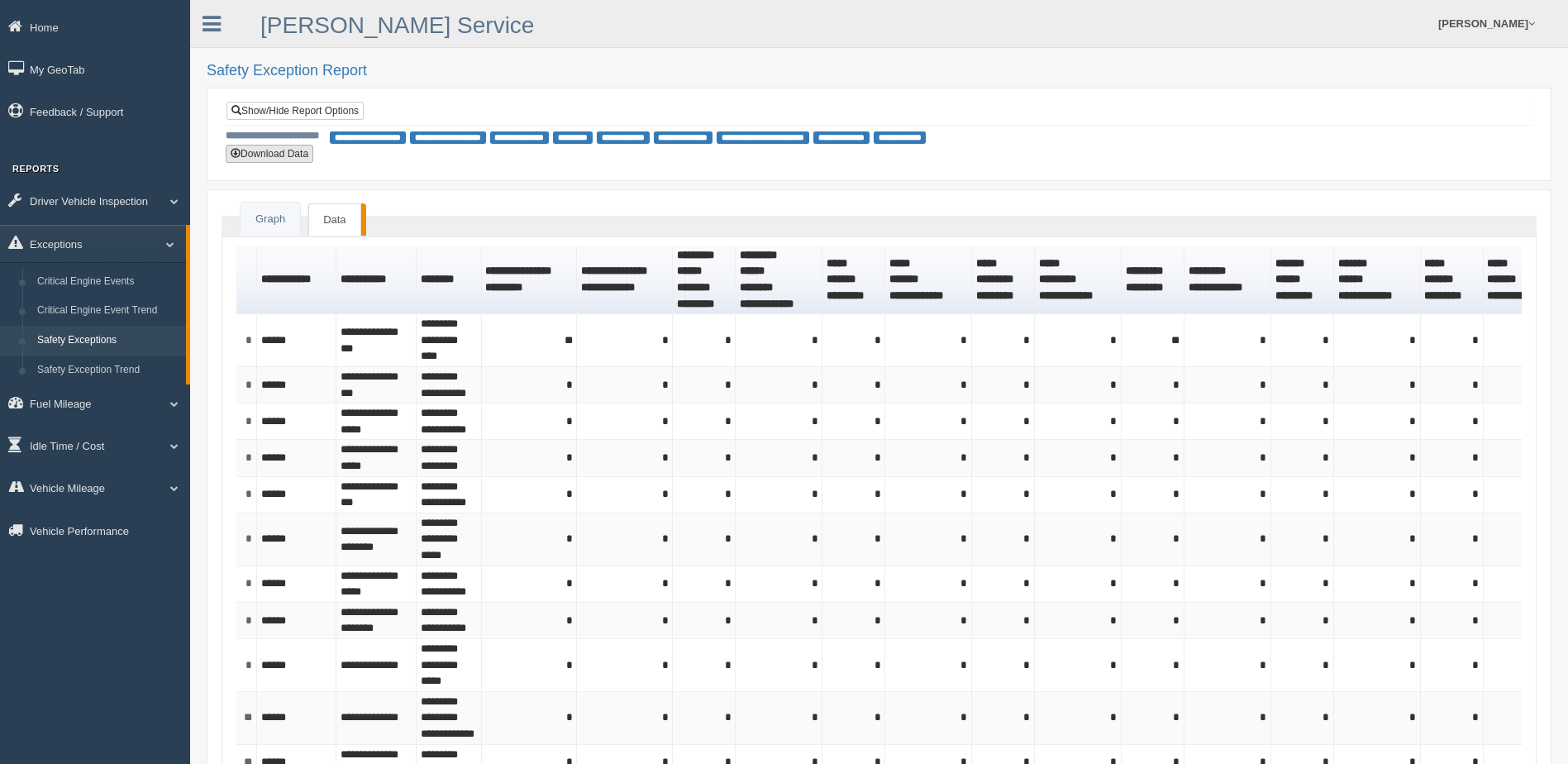
click at [248, 154] on button "Download Data" at bounding box center [269, 154] width 88 height 19
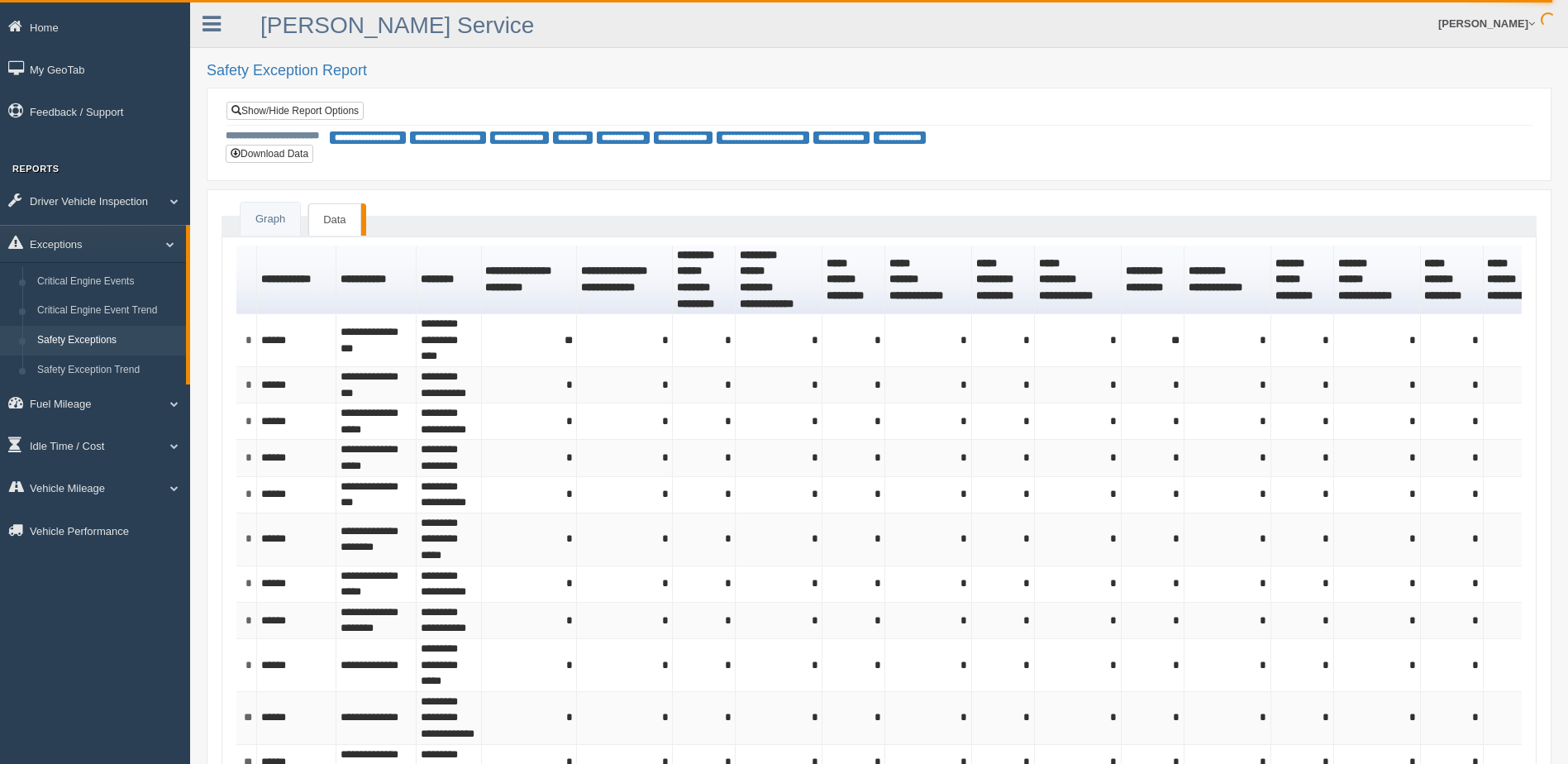
click at [1086, 63] on h2 "Safety Exception Report" at bounding box center [879, 71] width 1344 height 17
click at [1504, 22] on link "[PERSON_NAME]" at bounding box center [1486, 24] width 113 height 47
click at [1407, 103] on link "Log Off" at bounding box center [1452, 99] width 180 height 34
